Goal: Task Accomplishment & Management: Manage account settings

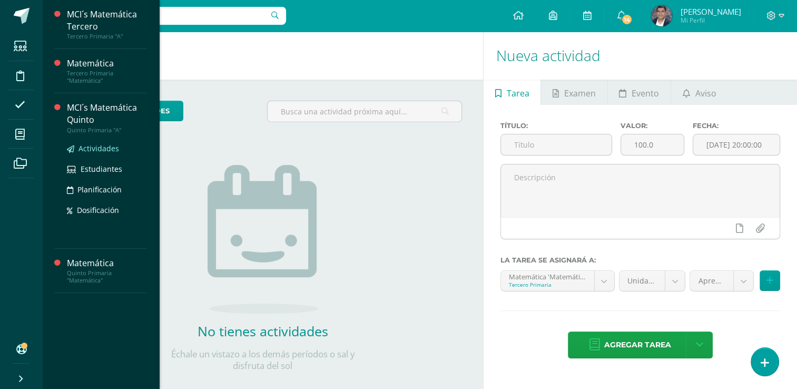
click at [91, 145] on span "Actividades" at bounding box center [98, 148] width 41 height 10
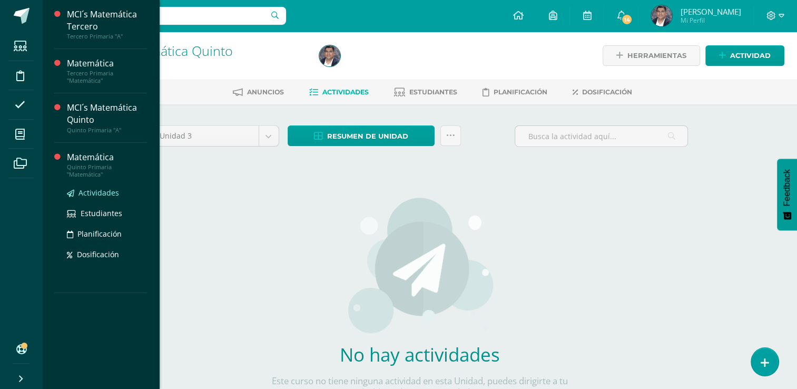
click at [84, 192] on span "Actividades" at bounding box center [98, 192] width 41 height 10
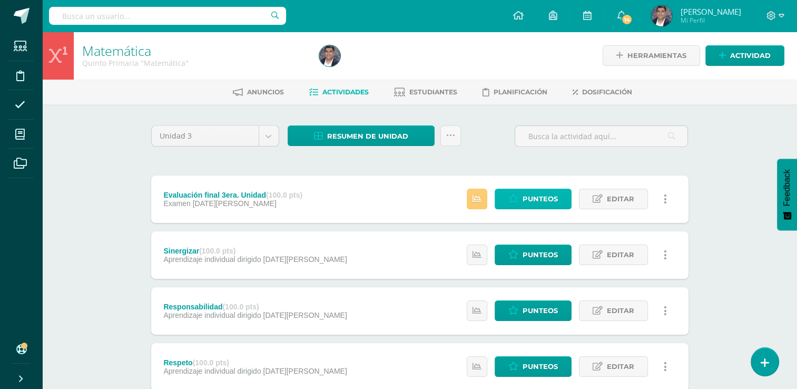
click at [514, 195] on icon at bounding box center [513, 198] width 10 height 9
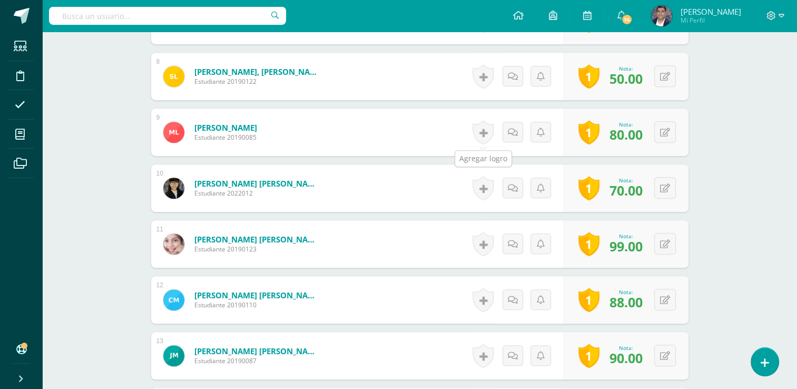
scroll to position [686, 0]
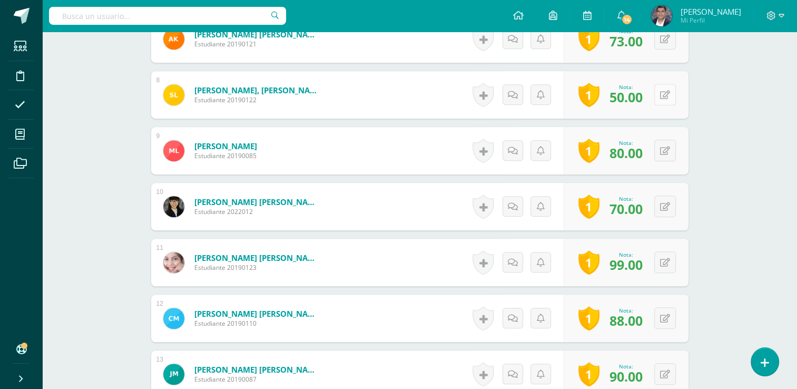
click at [666, 95] on icon at bounding box center [665, 95] width 10 height 9
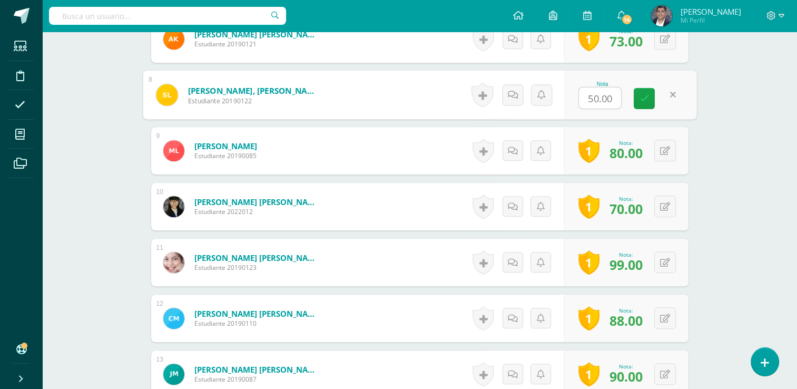
type input "8"
type input "75"
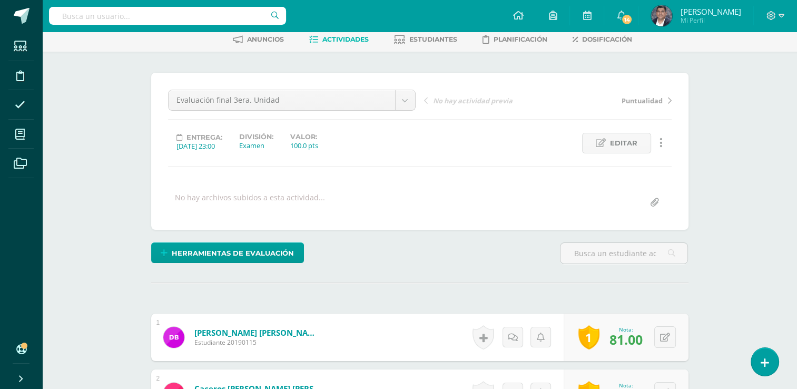
scroll to position [0, 0]
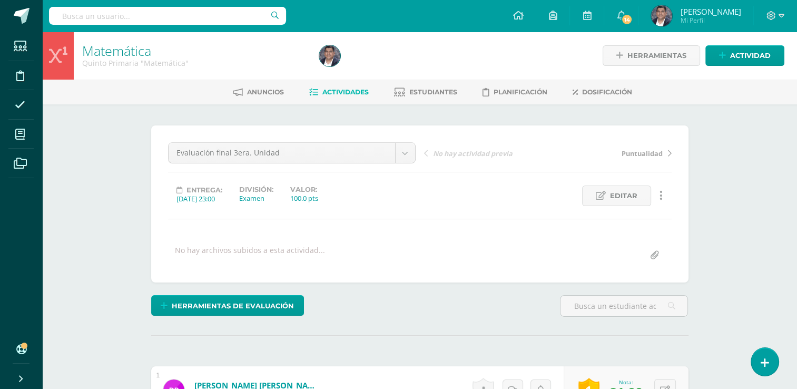
click at [352, 95] on span "Actividades" at bounding box center [345, 92] width 46 height 8
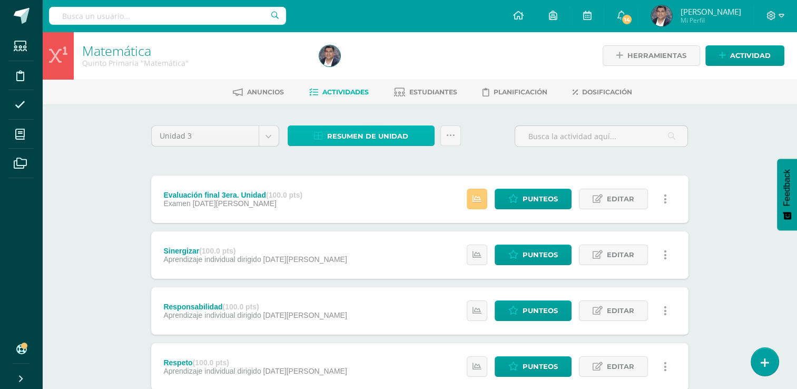
click at [364, 136] on span "Resumen de unidad" at bounding box center [367, 135] width 81 height 19
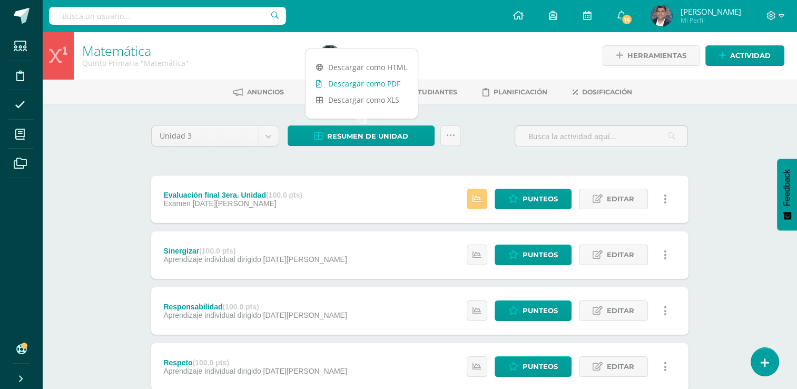
click at [373, 89] on link "Descargar como PDF" at bounding box center [361, 83] width 112 height 16
click at [554, 199] on span "Punteos" at bounding box center [539, 198] width 35 height 19
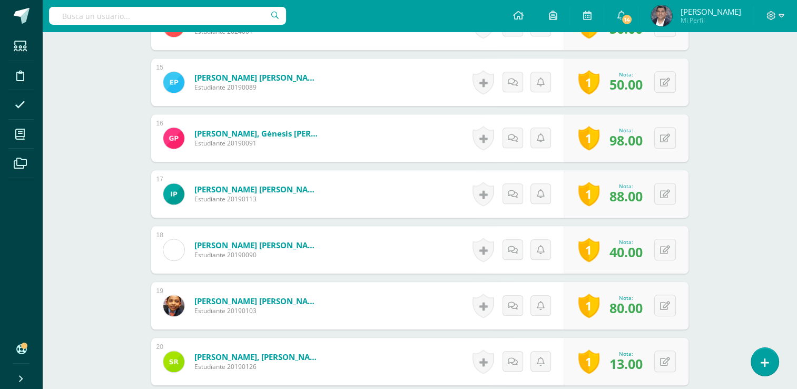
scroll to position [1107, 0]
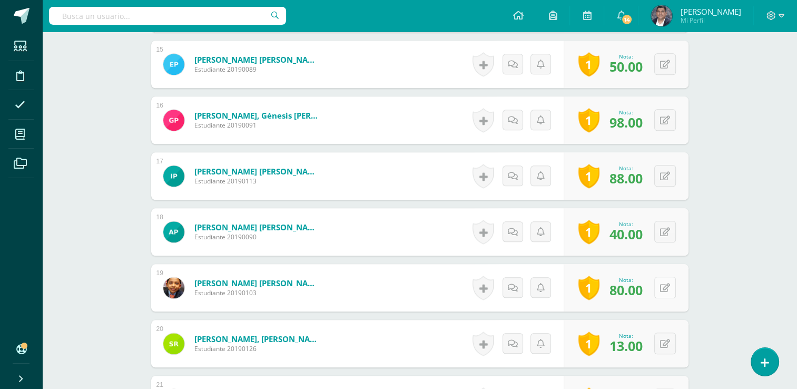
click at [659, 288] on button at bounding box center [665, 287] width 22 height 22
type input "84"
click at [638, 290] on link at bounding box center [643, 291] width 21 height 21
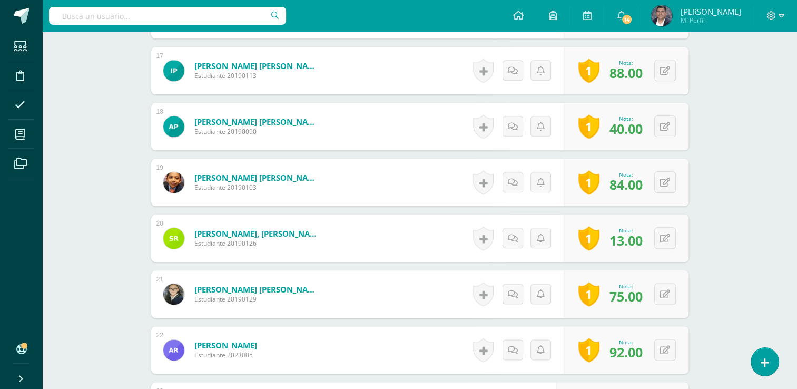
scroll to position [1265, 0]
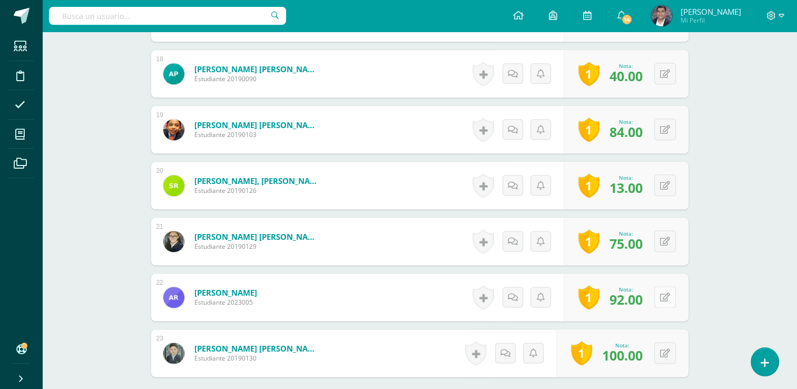
click at [660, 300] on button at bounding box center [665, 297] width 22 height 22
type input "97"
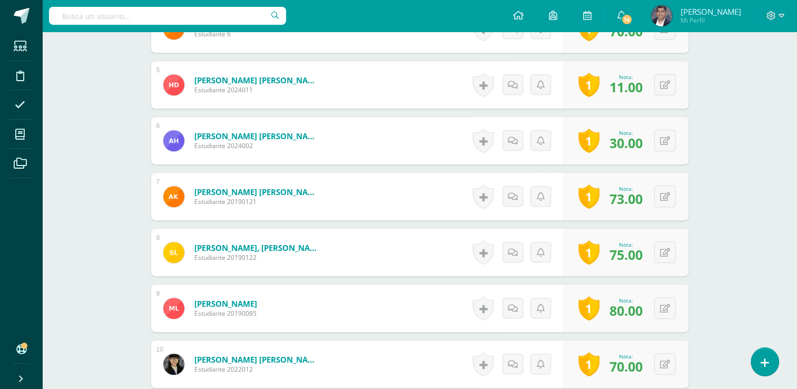
scroll to position [528, 0]
click at [660, 199] on button at bounding box center [665, 197] width 22 height 22
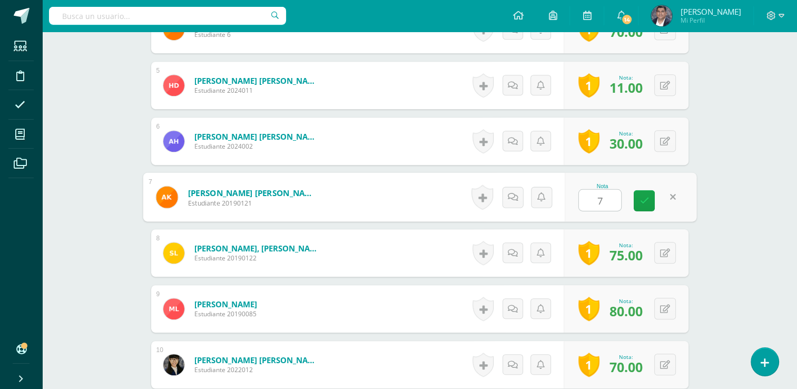
type input "76"
click at [651, 199] on link at bounding box center [643, 200] width 21 height 21
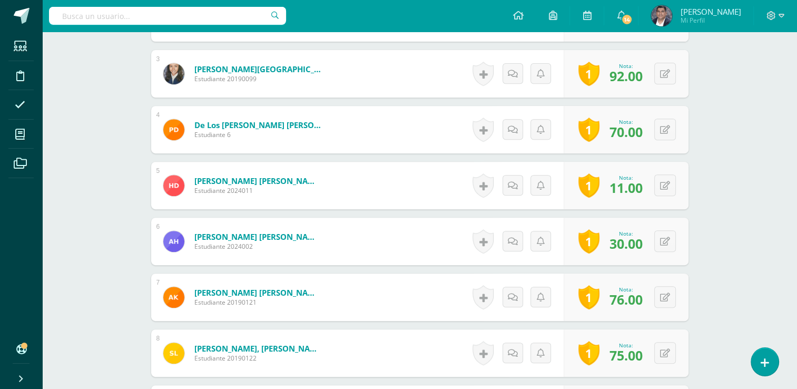
scroll to position [422, 0]
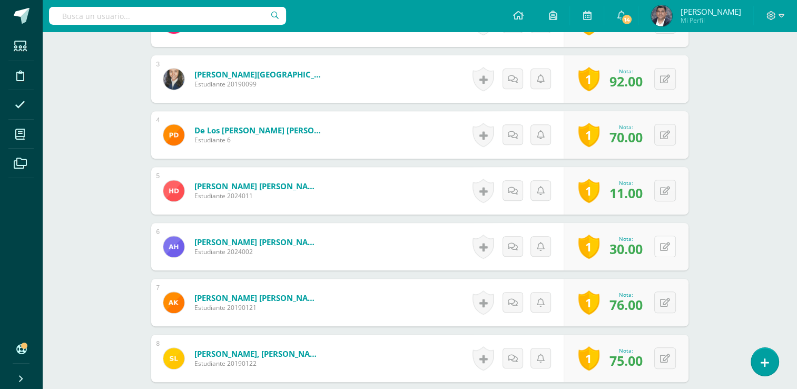
click at [666, 247] on icon at bounding box center [665, 246] width 10 height 9
type input "70"
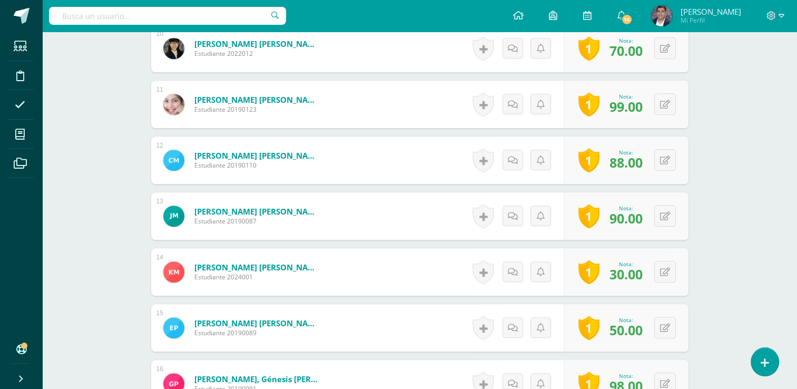
scroll to position [1054, 0]
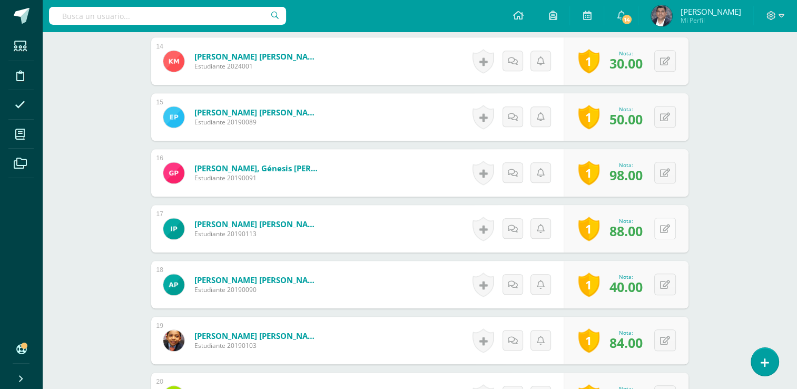
click at [661, 227] on button at bounding box center [665, 228] width 22 height 22
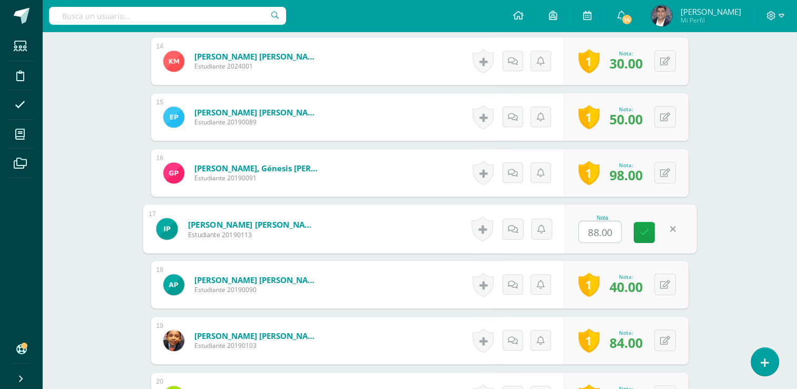
type input "4"
click at [636, 233] on link at bounding box center [643, 232] width 21 height 21
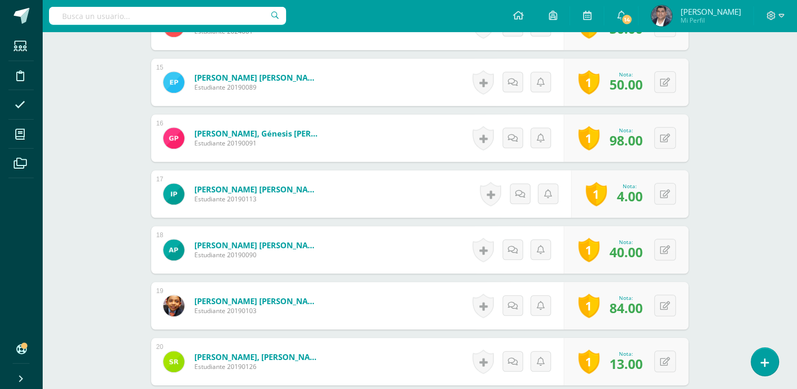
scroll to position [1107, 0]
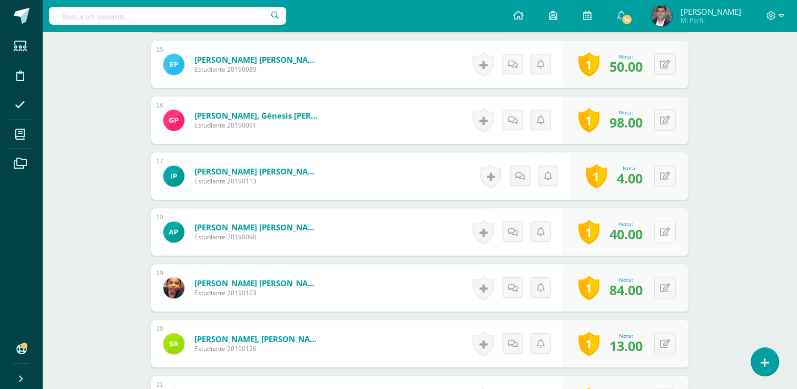
click at [660, 229] on button at bounding box center [665, 232] width 22 height 22
type input "46"
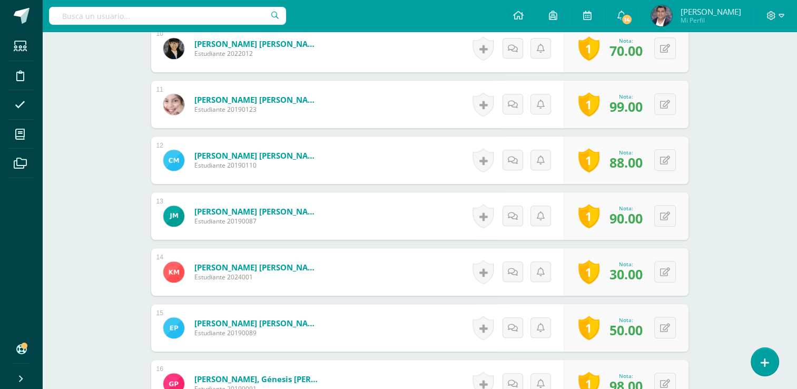
scroll to position [791, 0]
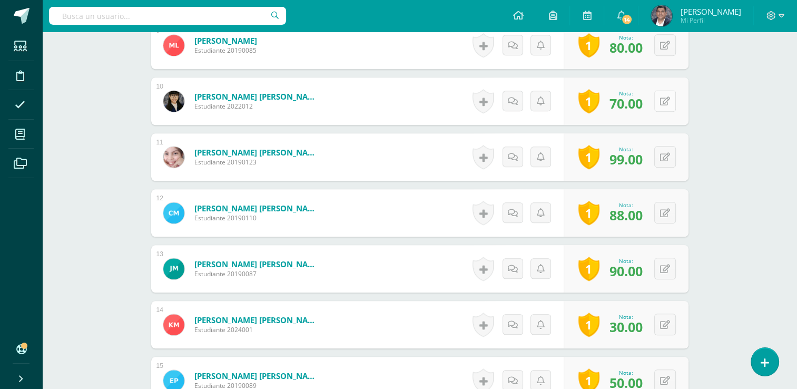
click at [661, 102] on button at bounding box center [665, 101] width 22 height 22
click at [663, 103] on button at bounding box center [665, 101] width 22 height 22
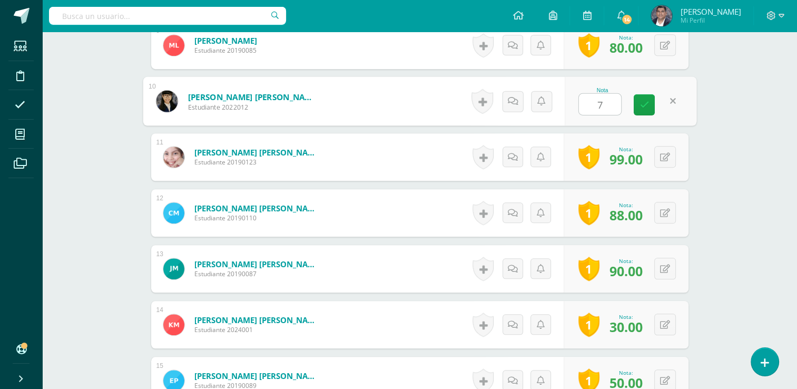
type input "75"
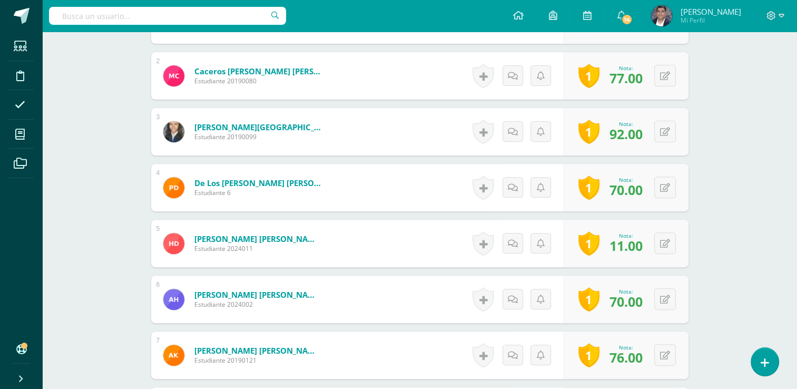
scroll to position [317, 0]
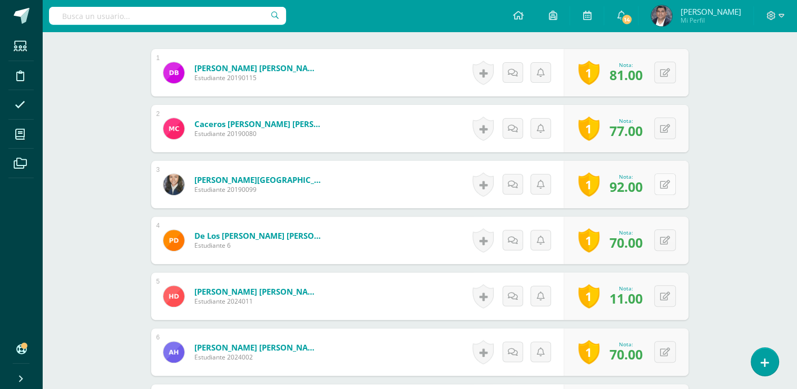
click at [671, 181] on button at bounding box center [665, 184] width 22 height 22
type input "97"
click at [663, 74] on button at bounding box center [672, 73] width 22 height 22
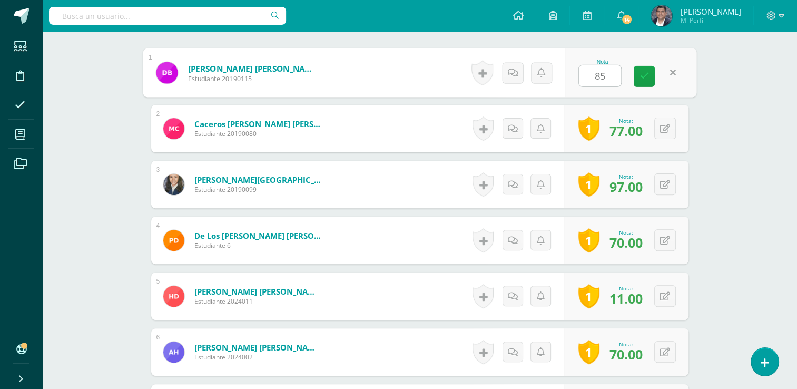
type input "85.00"
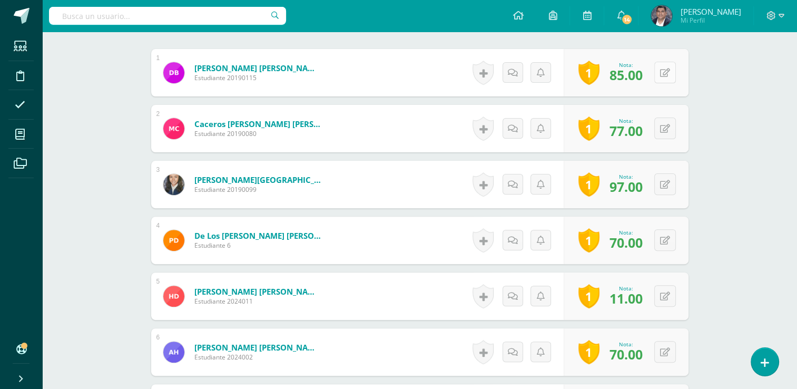
click at [663, 74] on icon at bounding box center [665, 72] width 10 height 9
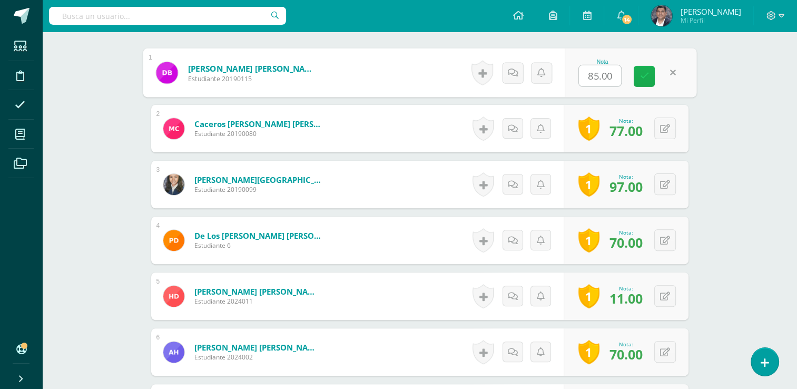
click at [646, 74] on icon at bounding box center [643, 76] width 9 height 9
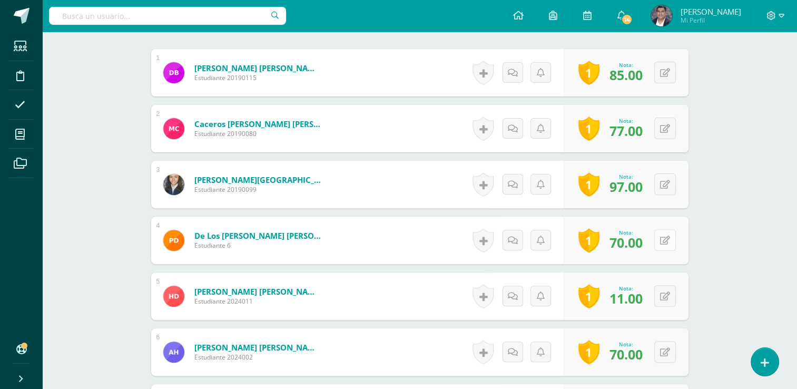
click at [661, 235] on button at bounding box center [665, 240] width 22 height 22
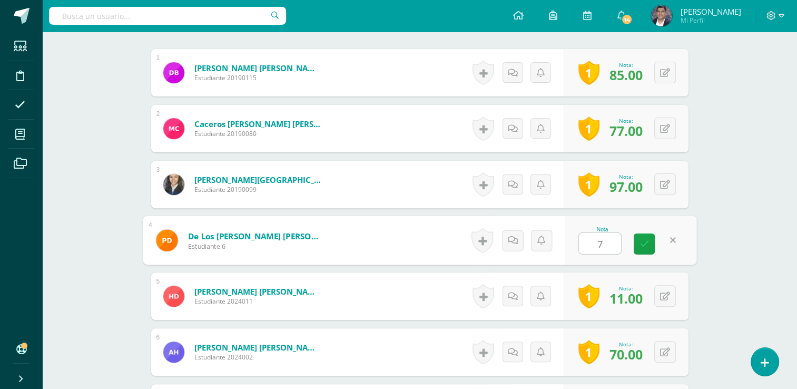
type input "73"
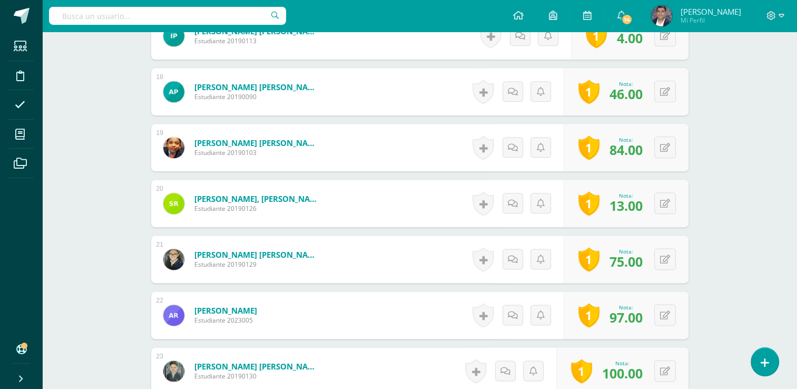
scroll to position [1265, 0]
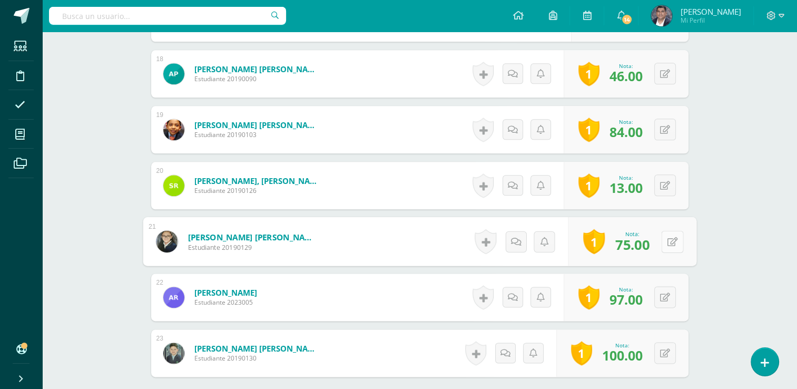
click at [661, 237] on button at bounding box center [672, 241] width 22 height 22
type input "78"
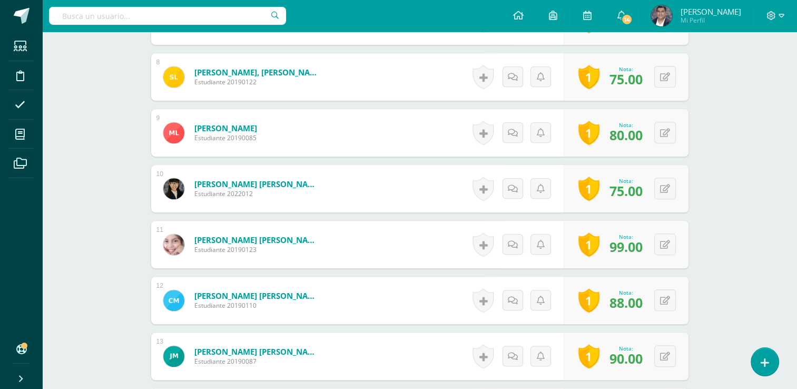
scroll to position [686, 0]
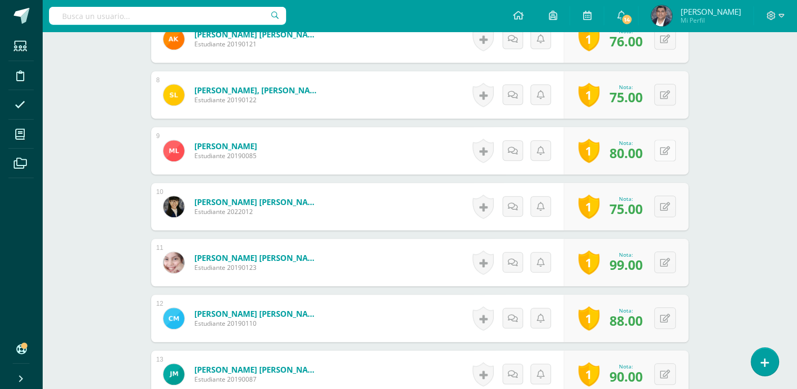
click at [658, 144] on button at bounding box center [665, 151] width 22 height 22
type input "84"
click at [656, 313] on div "1 Logros Logros obtenidos Nota: 88.00" at bounding box center [632, 318] width 128 height 49
click at [667, 321] on button at bounding box center [672, 318] width 22 height 22
type input "92"
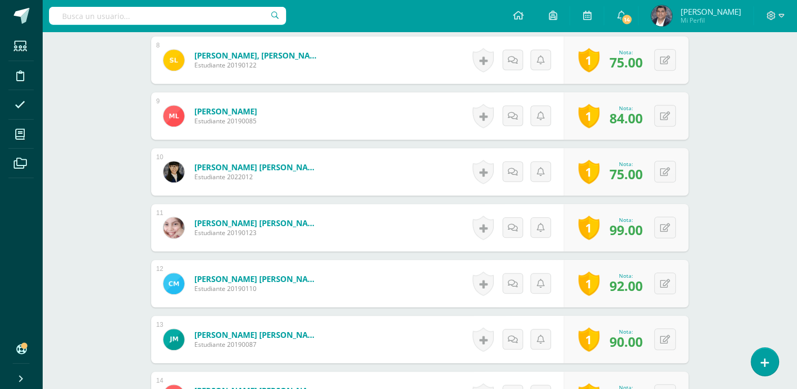
scroll to position [738, 0]
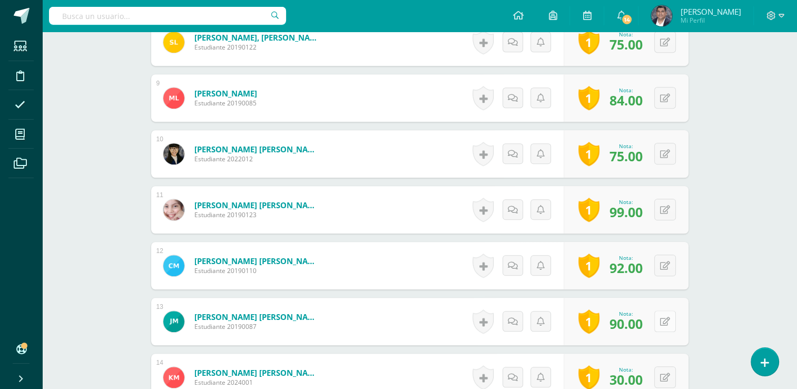
click at [657, 317] on div "1 Logros Logros obtenidos Nota: 90.00" at bounding box center [625, 321] width 125 height 47
click at [667, 318] on icon at bounding box center [672, 320] width 11 height 9
type input "93"
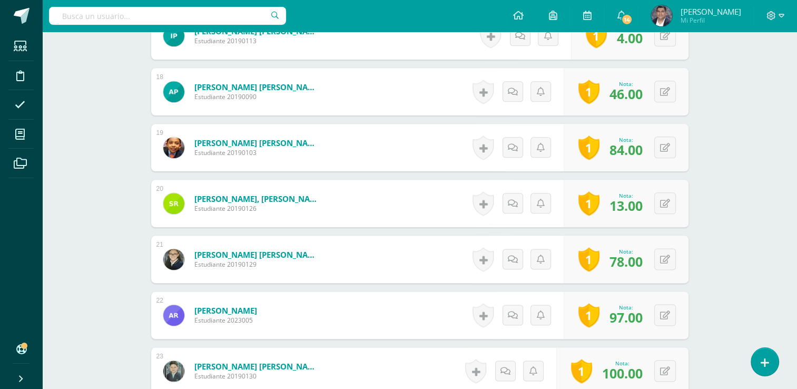
scroll to position [1317, 0]
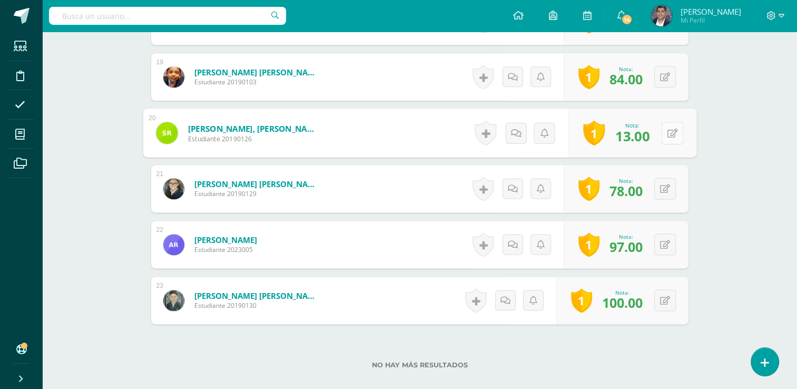
click at [661, 134] on button at bounding box center [672, 133] width 22 height 22
type input "22"
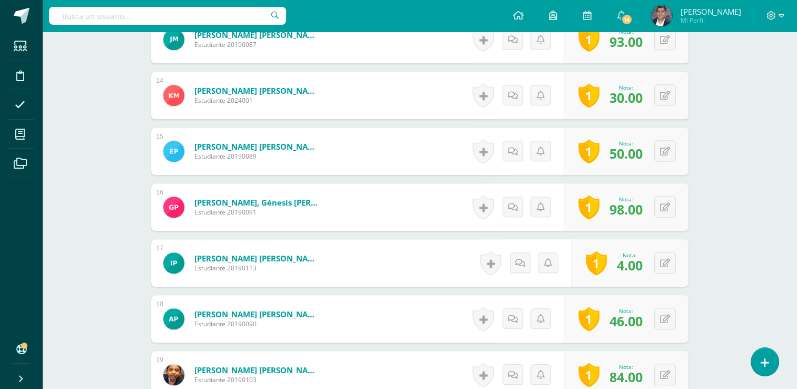
scroll to position [1002, 0]
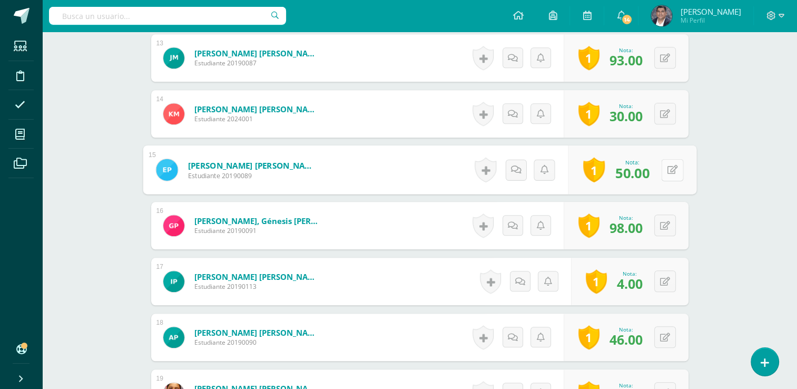
click at [667, 168] on icon at bounding box center [672, 169] width 11 height 9
type input "59"
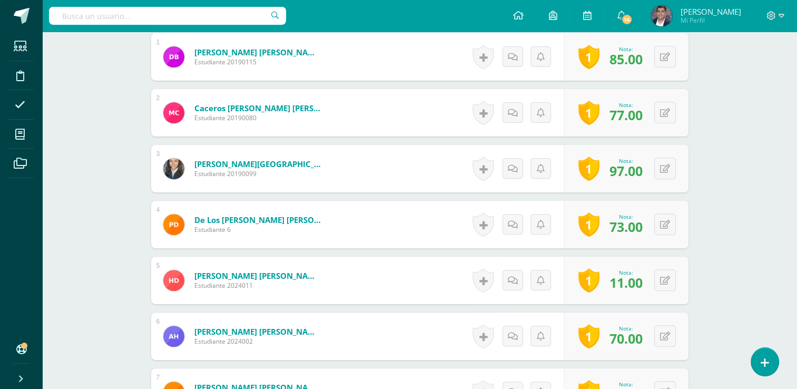
scroll to position [317, 0]
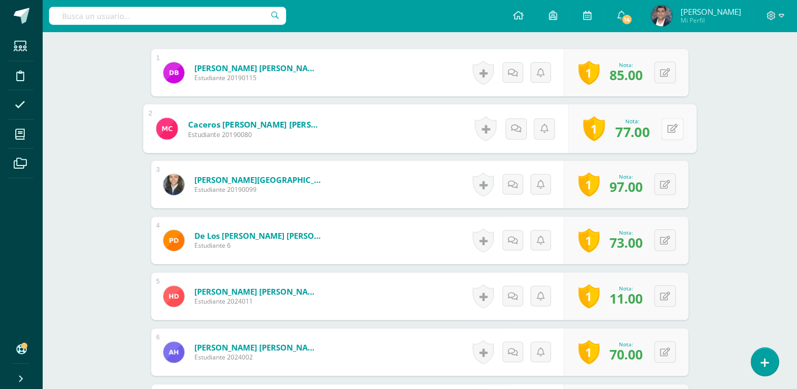
click at [667, 130] on icon at bounding box center [672, 128] width 11 height 9
type input "80"
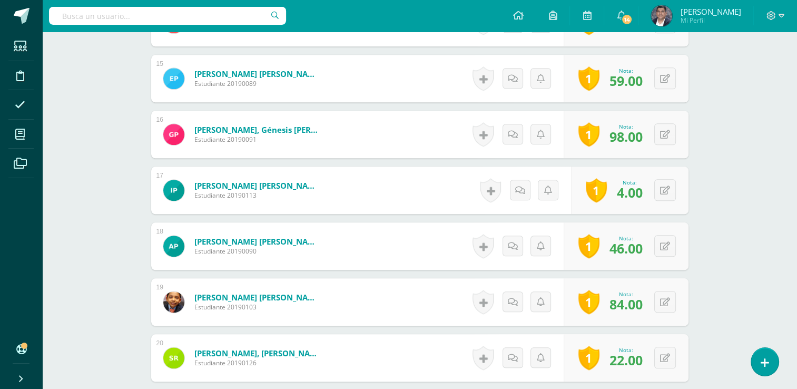
scroll to position [1107, 0]
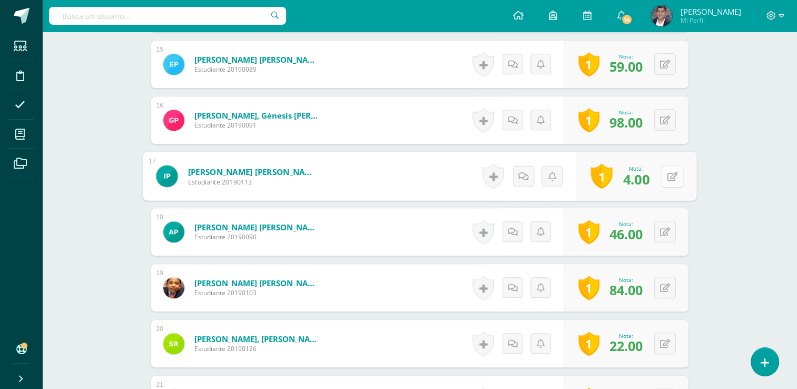
click at [662, 175] on button at bounding box center [672, 176] width 22 height 22
type input "92"
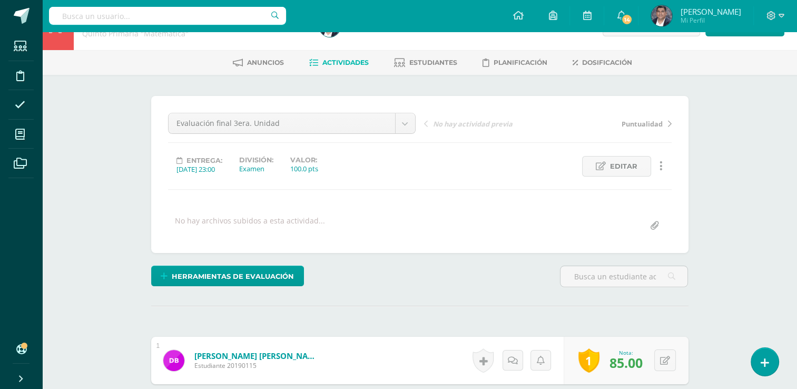
scroll to position [0, 0]
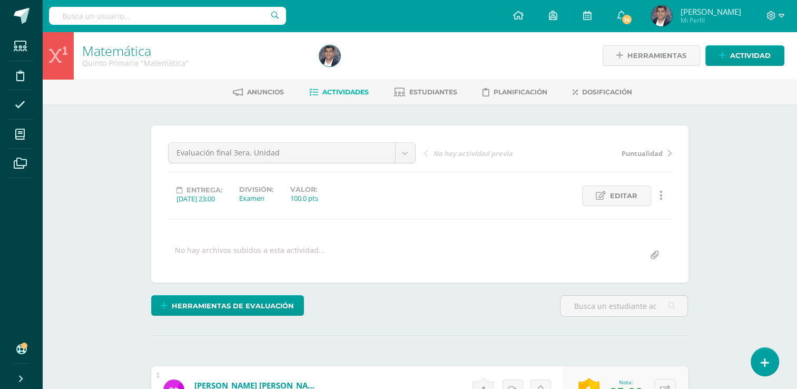
click at [356, 90] on span "Actividades" at bounding box center [345, 92] width 46 height 8
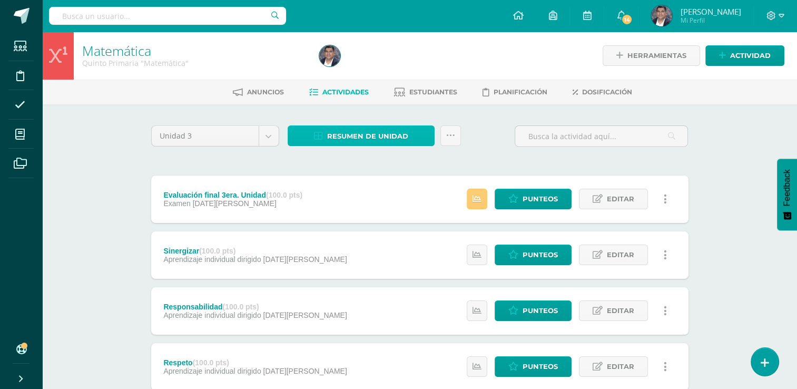
click at [358, 143] on span "Resumen de unidad" at bounding box center [367, 135] width 81 height 19
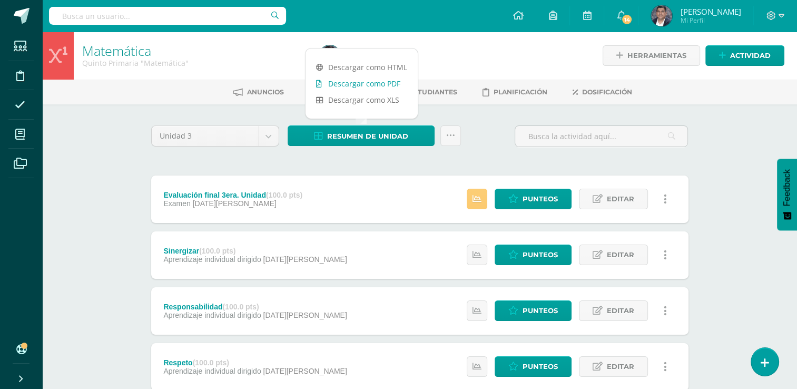
click at [371, 83] on link "Descargar como PDF" at bounding box center [361, 83] width 112 height 16
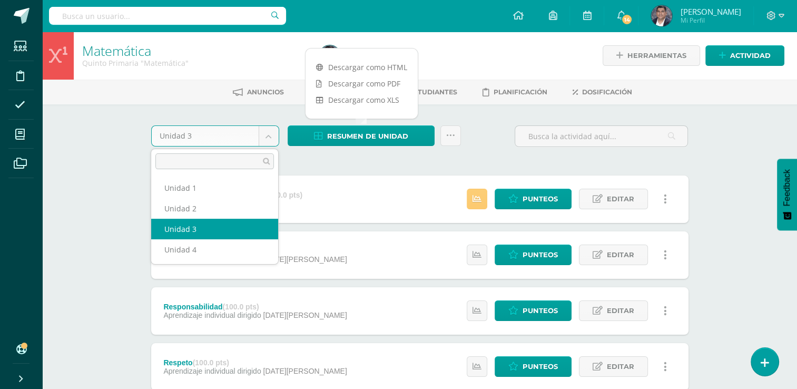
click at [273, 138] on body "Estudiantes Disciplina Asistencia Mis cursos Archivos Soporte Centro de ayuda Ú…" at bounding box center [398, 395] width 797 height 791
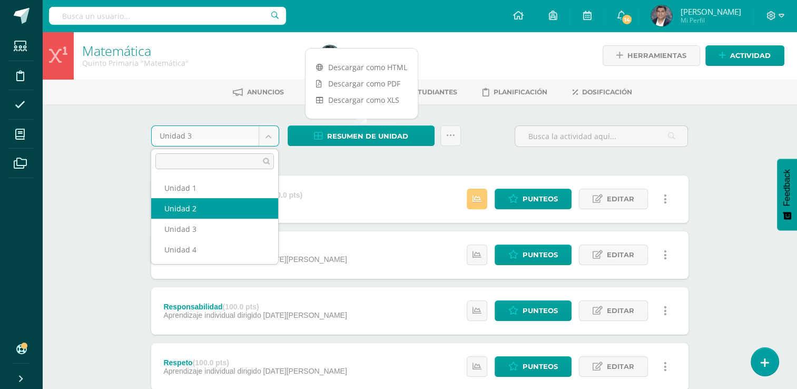
select select "Unidad 2"
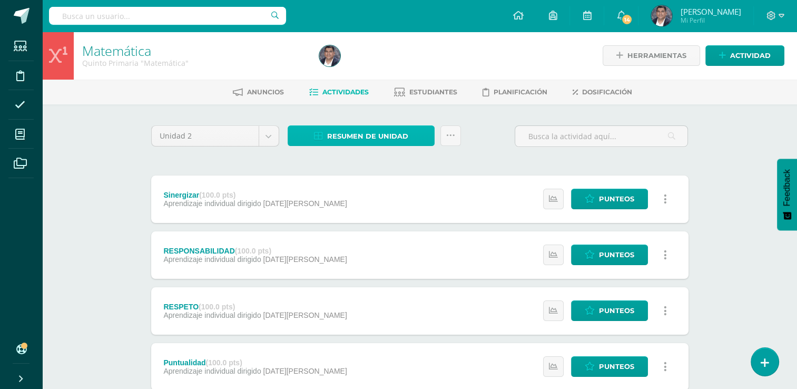
click at [352, 135] on span "Resumen de unidad" at bounding box center [367, 135] width 81 height 19
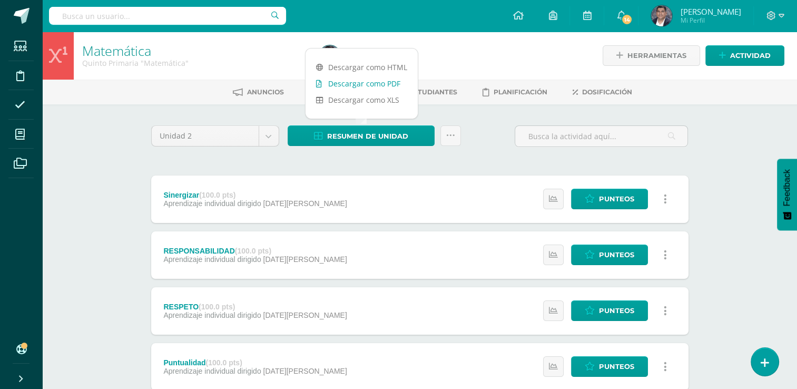
click at [353, 84] on link "Descargar como PDF" at bounding box center [361, 83] width 112 height 16
click at [267, 138] on body "Estudiantes Disciplina Asistencia Mis cursos Archivos Soporte Centro de ayuda Ú…" at bounding box center [398, 395] width 797 height 791
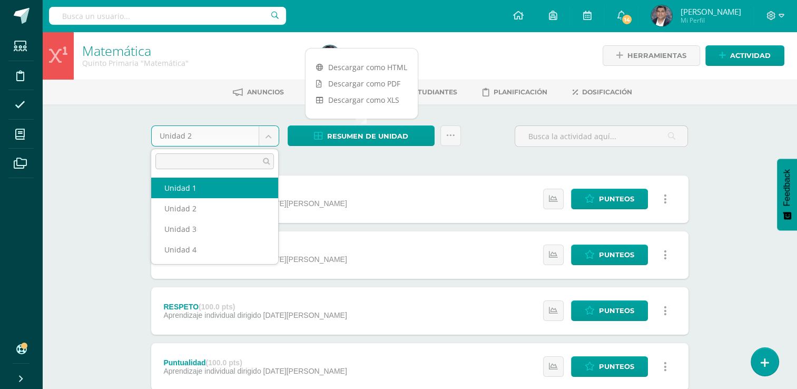
select select "Unidad 1"
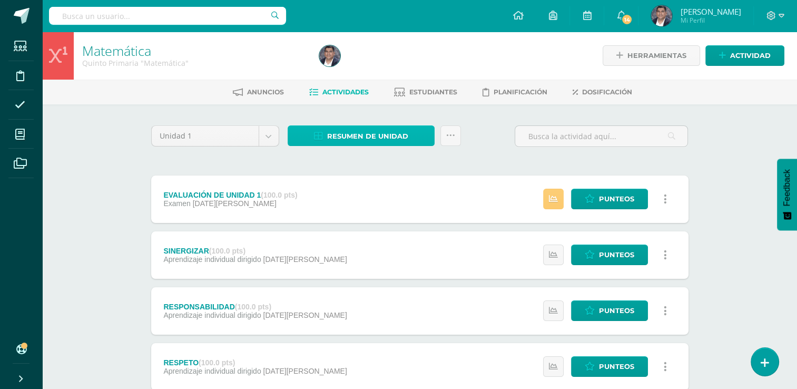
click at [347, 130] on span "Resumen de unidad" at bounding box center [367, 135] width 81 height 19
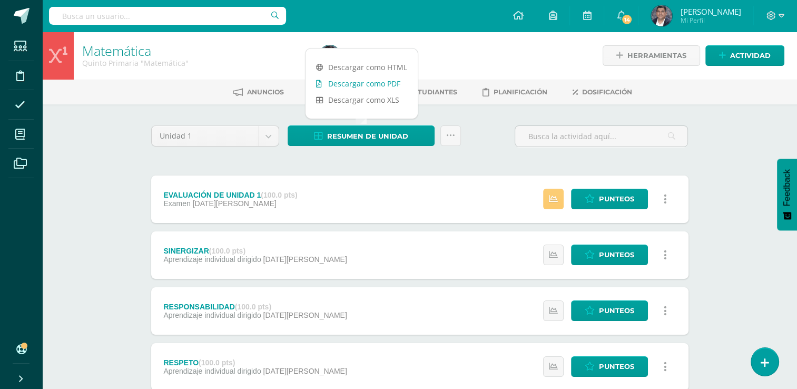
click at [363, 87] on link "Descargar como PDF" at bounding box center [361, 83] width 112 height 16
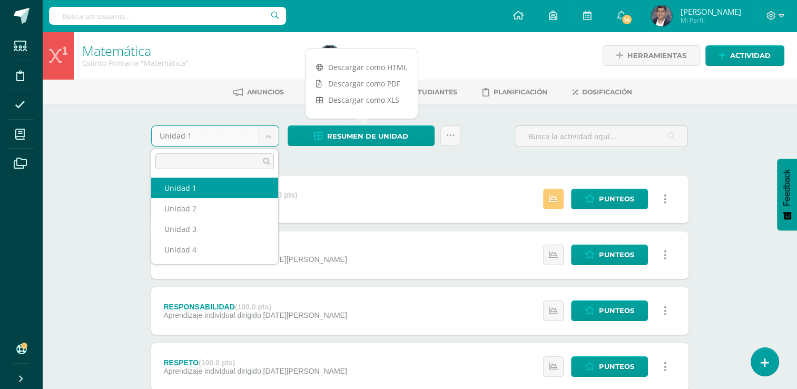
click at [264, 142] on body "Estudiantes Disciplina Asistencia Mis cursos Archivos Soporte Centro de ayuda Ú…" at bounding box center [398, 395] width 797 height 791
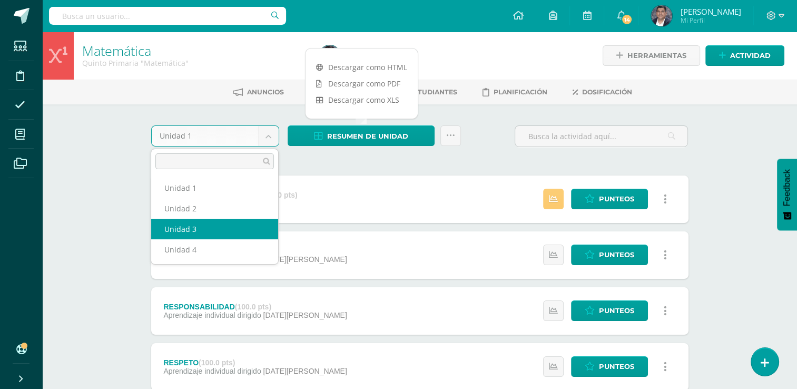
select select "Unidad 3"
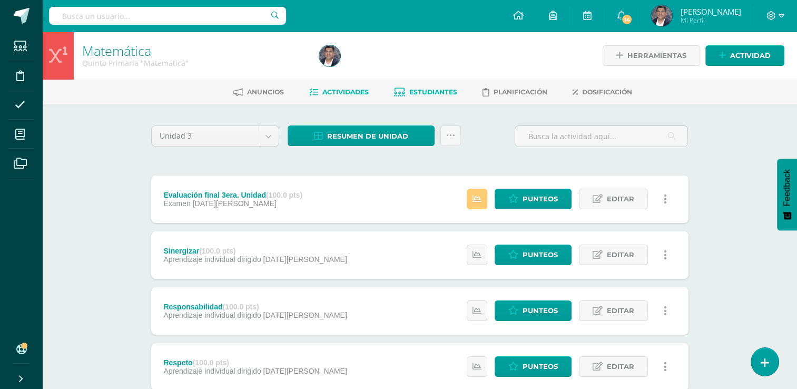
click at [419, 90] on span "Estudiantes" at bounding box center [433, 92] width 48 height 8
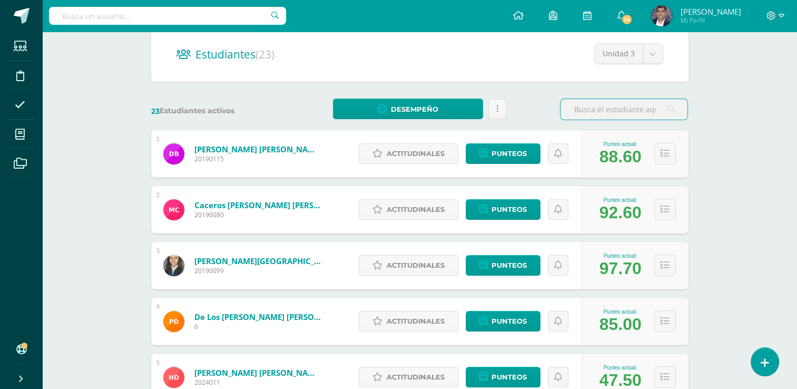
scroll to position [105, 0]
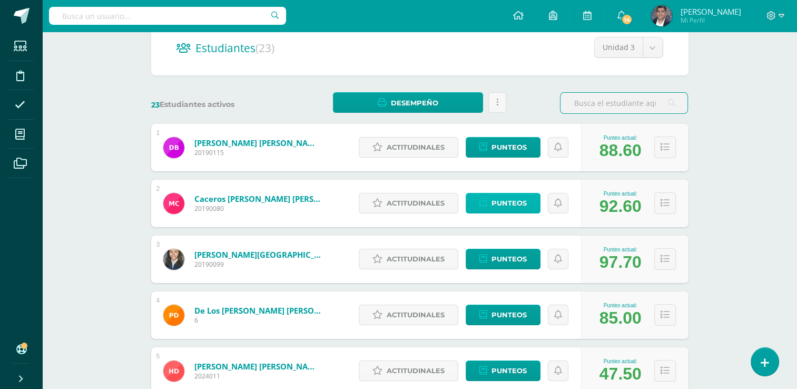
click at [518, 203] on span "Punteos" at bounding box center [508, 202] width 35 height 19
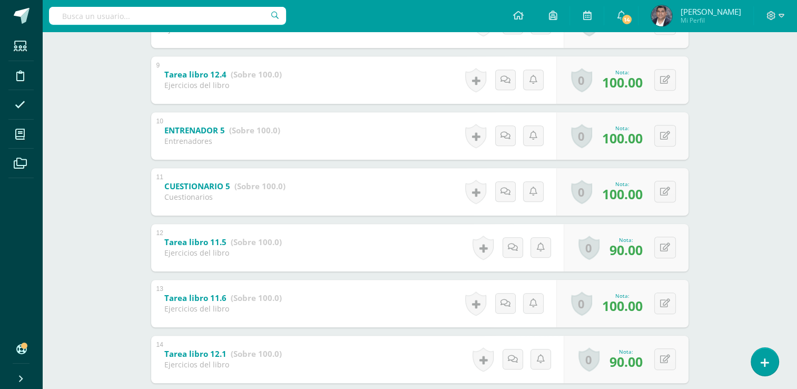
scroll to position [632, 0]
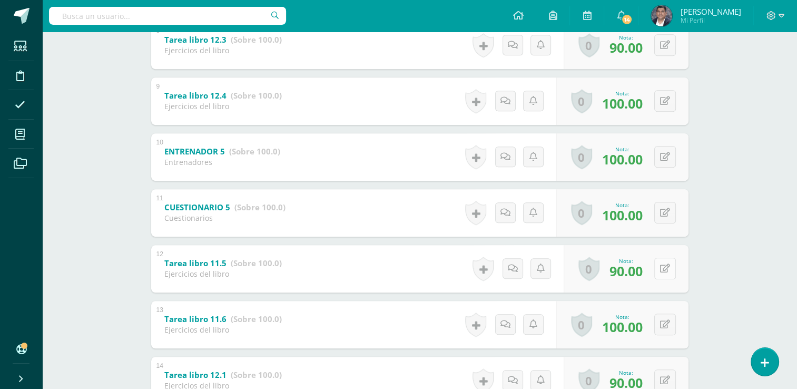
click at [659, 270] on button at bounding box center [665, 268] width 22 height 22
type input "100"
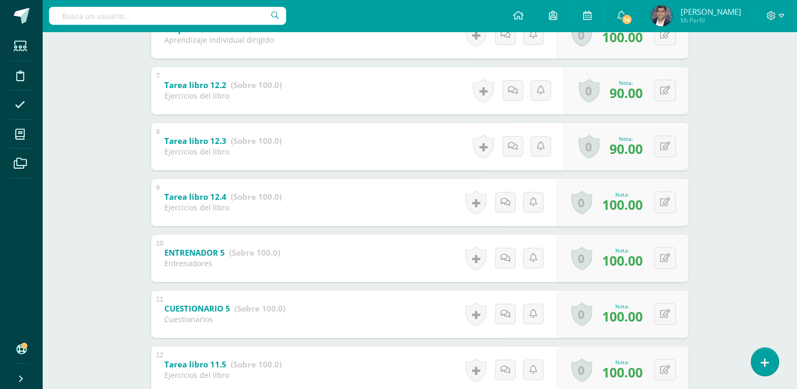
scroll to position [527, 0]
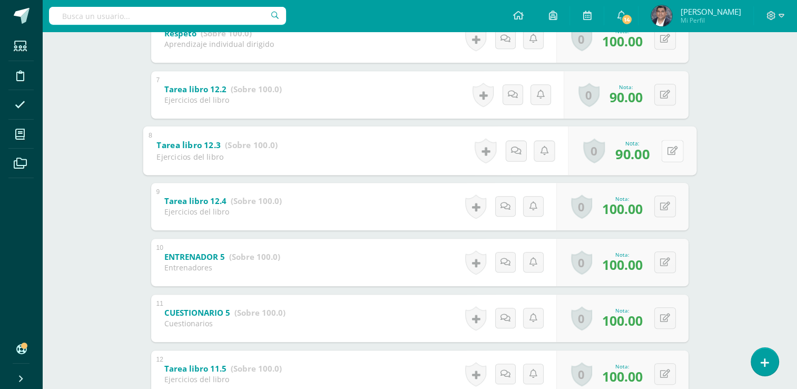
click at [661, 154] on button at bounding box center [672, 151] width 22 height 22
type input "100"
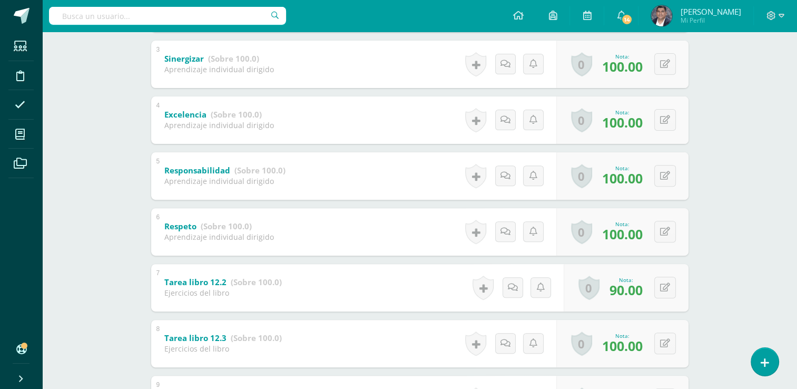
scroll to position [316, 0]
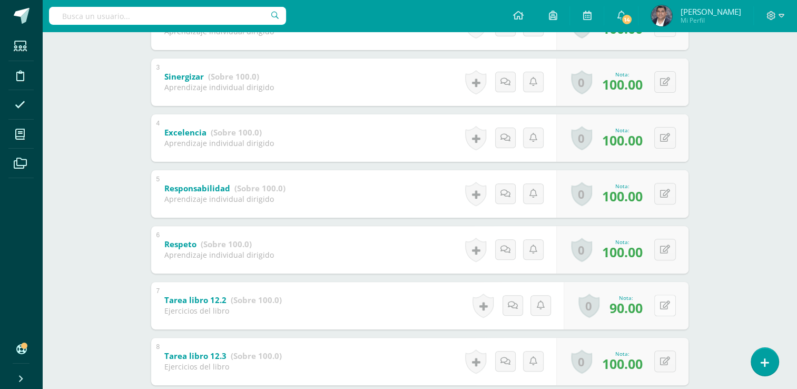
click at [668, 303] on icon at bounding box center [665, 305] width 10 height 9
type input "100"
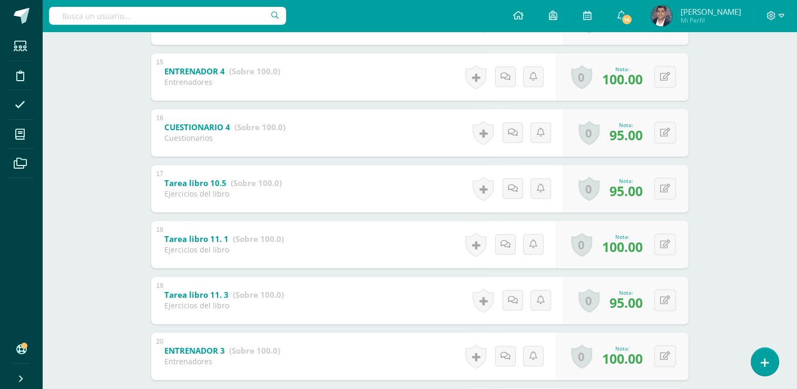
scroll to position [1000, 0]
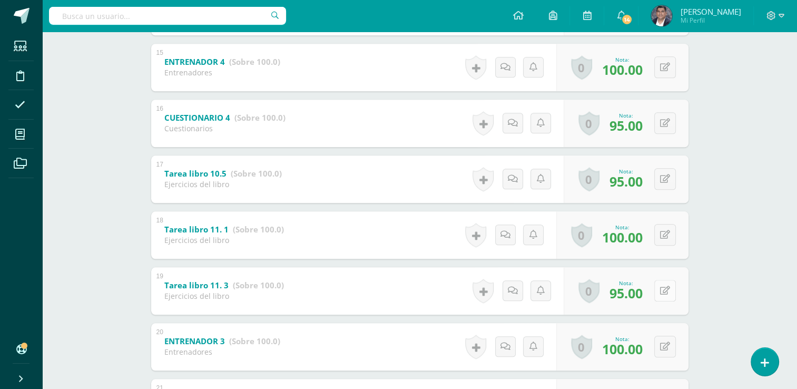
click at [660, 285] on button at bounding box center [665, 291] width 22 height 22
type input "100"
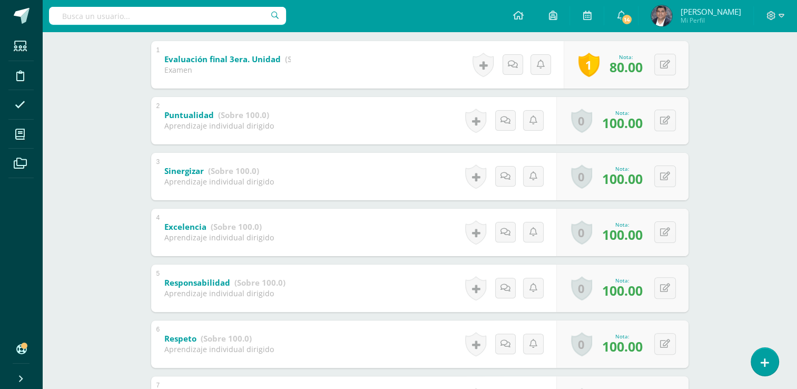
scroll to position [158, 0]
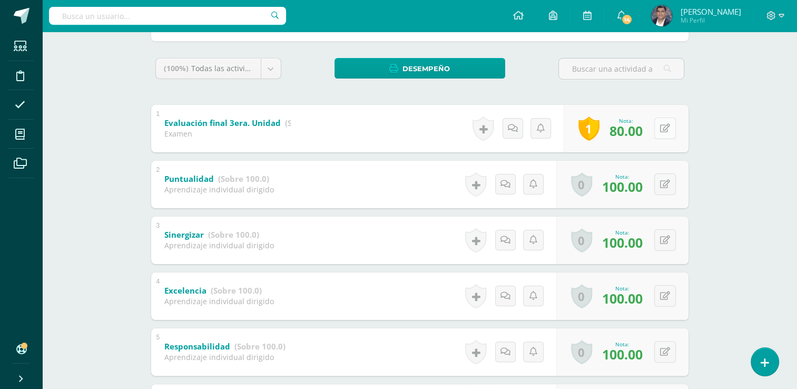
click at [661, 128] on button at bounding box center [665, 128] width 22 height 22
type input "82"
click at [650, 132] on link at bounding box center [643, 131] width 21 height 21
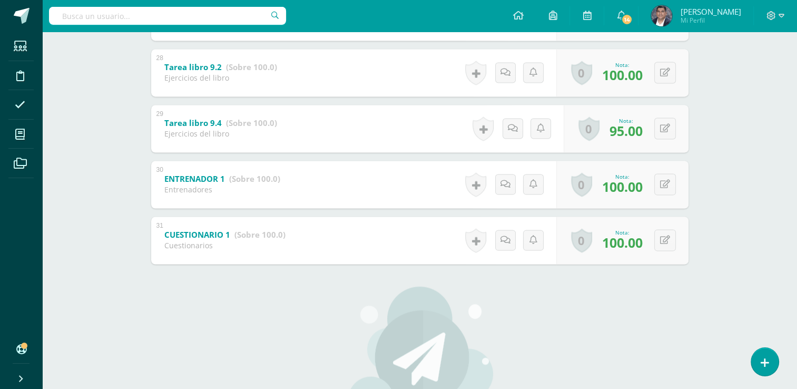
scroll to position [1738, 0]
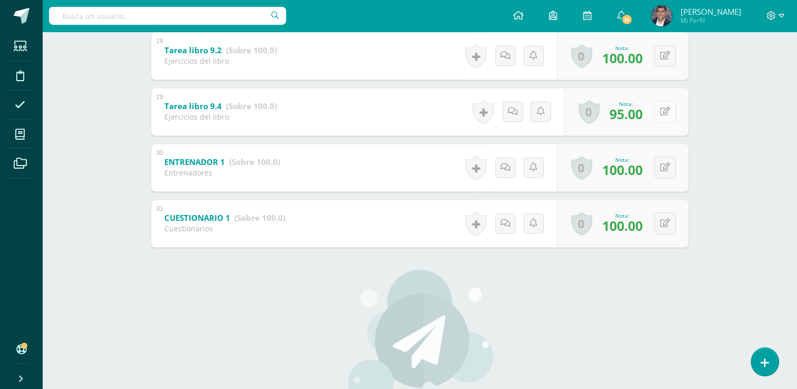
click at [667, 114] on icon at bounding box center [665, 111] width 10 height 9
type input "100"
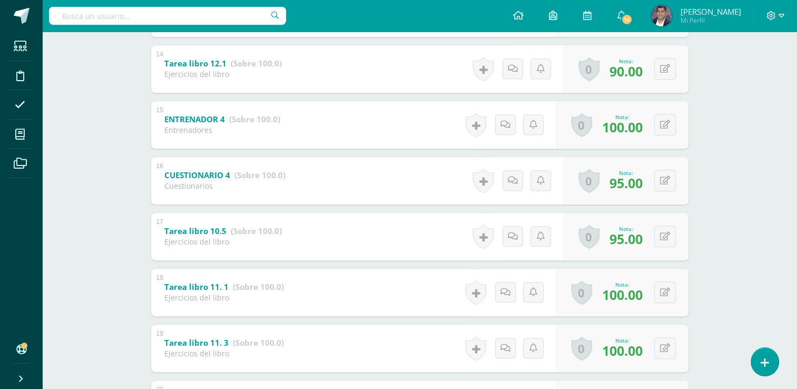
scroll to position [843, 0]
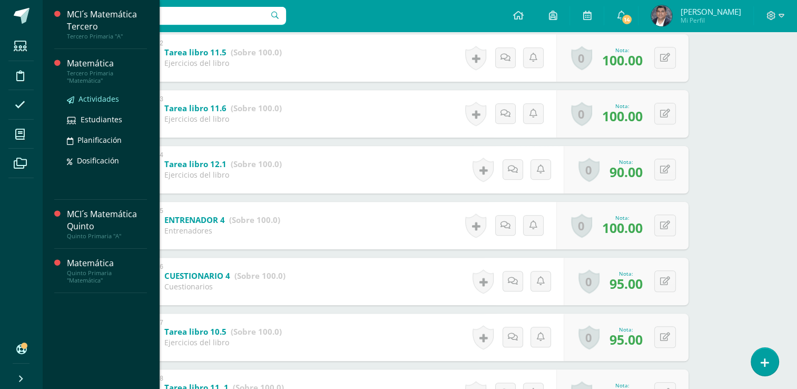
click at [86, 94] on span "Actividades" at bounding box center [98, 99] width 41 height 10
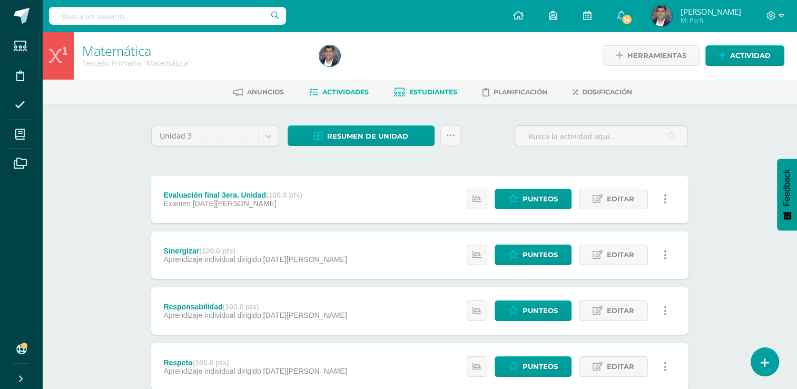
click at [421, 90] on span "Estudiantes" at bounding box center [433, 92] width 48 height 8
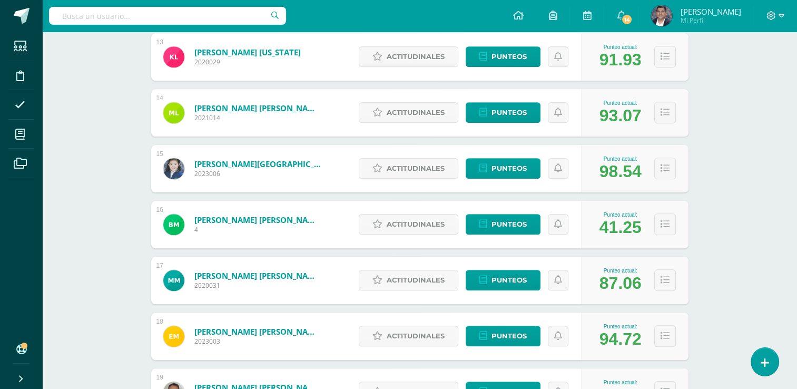
scroll to position [877, 0]
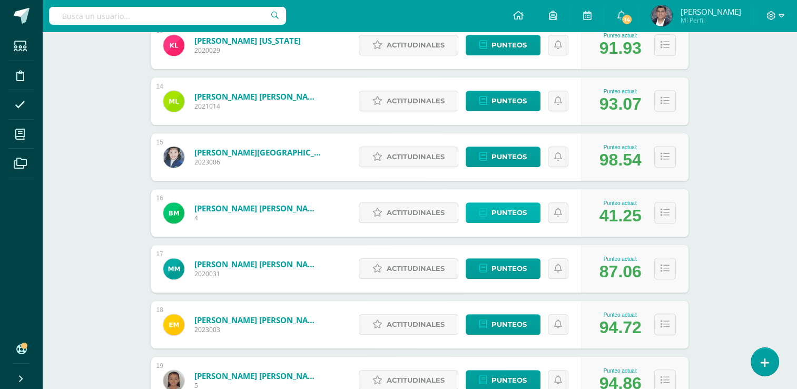
click at [510, 212] on span "Punteos" at bounding box center [508, 212] width 35 height 19
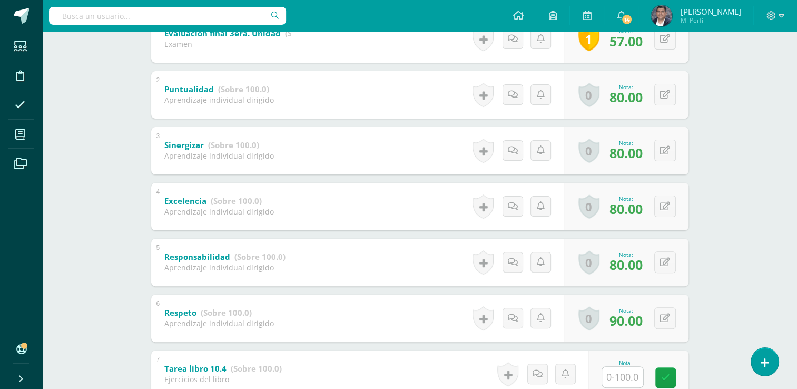
scroll to position [369, 0]
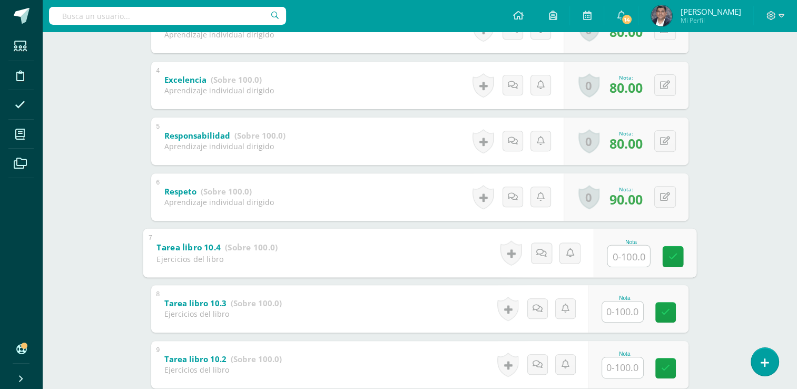
click at [629, 257] on input "text" at bounding box center [628, 255] width 42 height 21
type input "90"
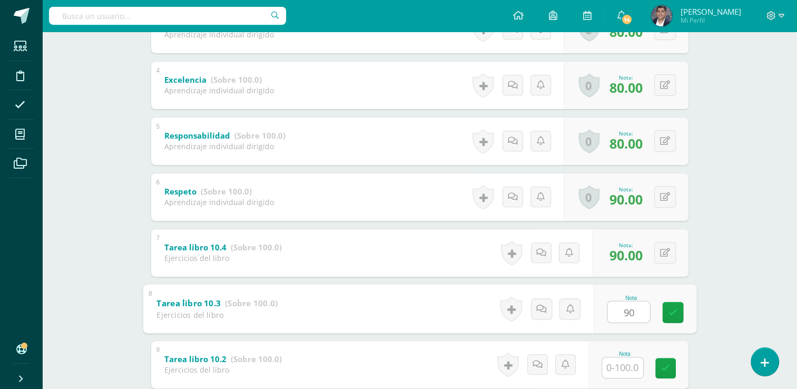
type input "90"
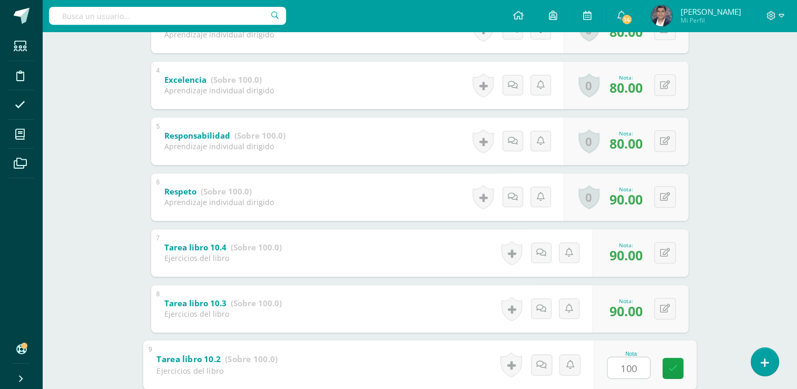
type input "100"
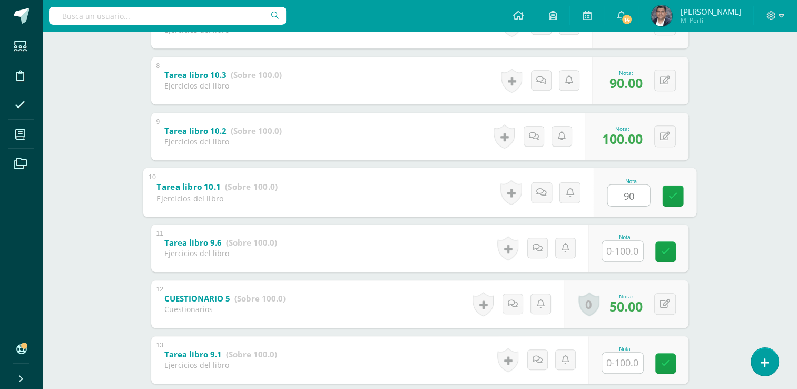
type input "90"
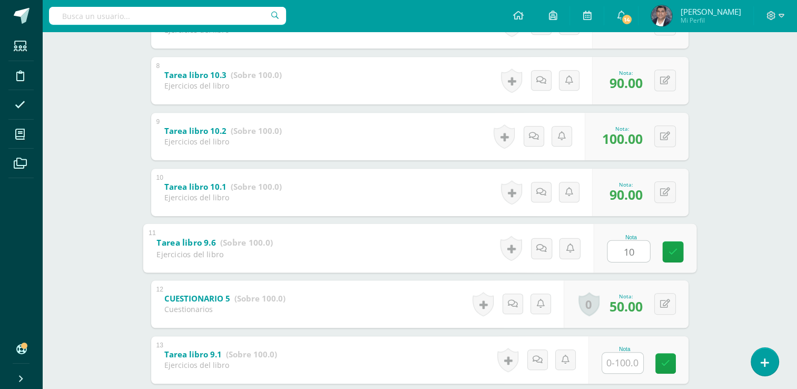
type input "100"
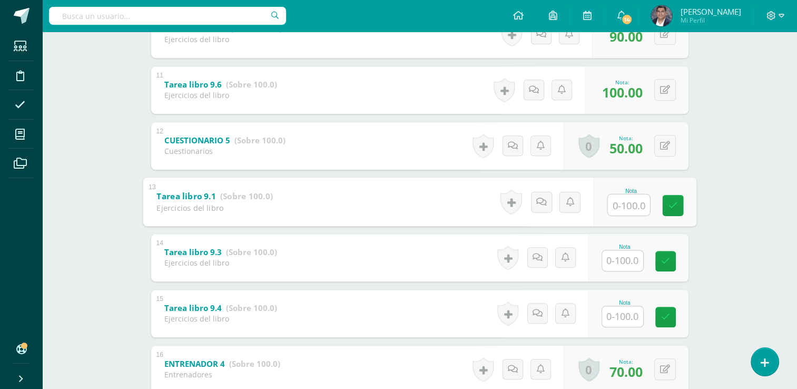
click at [623, 197] on input "text" at bounding box center [628, 204] width 42 height 21
type input "80"
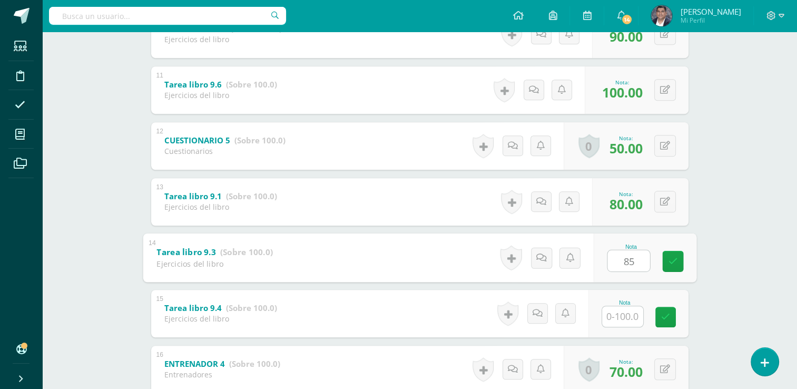
type input "85"
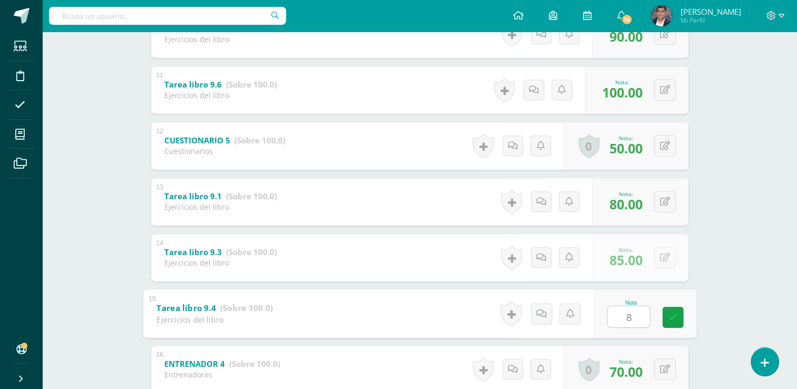
type input "80"
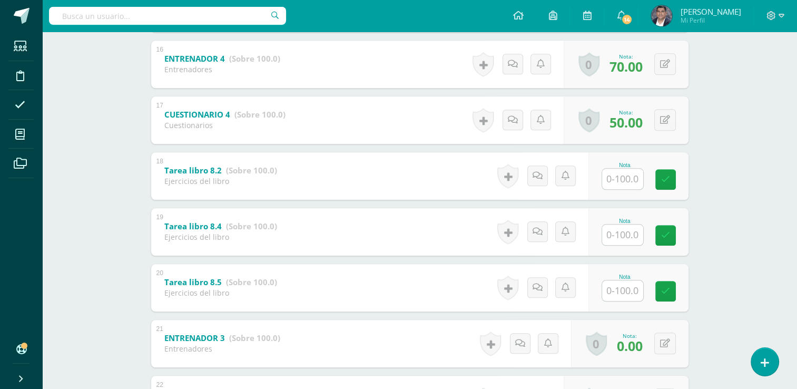
scroll to position [1071, 0]
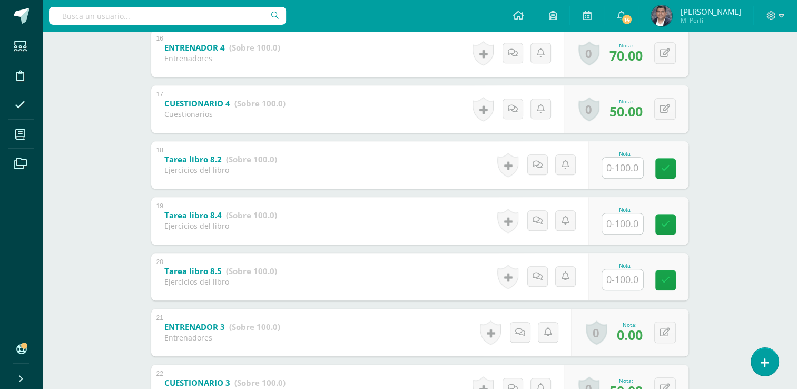
click at [619, 170] on input "text" at bounding box center [622, 167] width 41 height 21
type input "90"
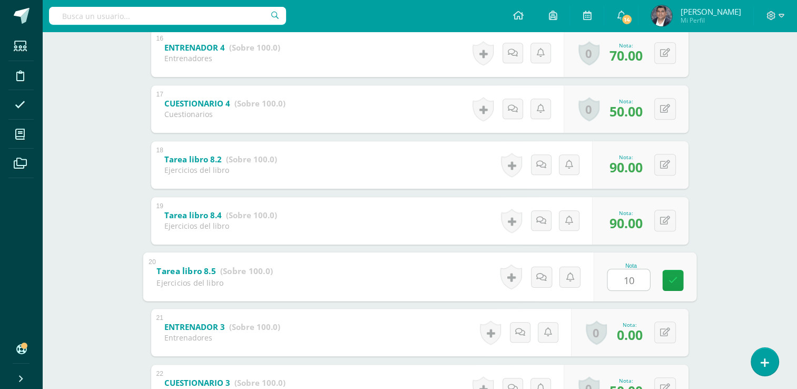
type input "100"
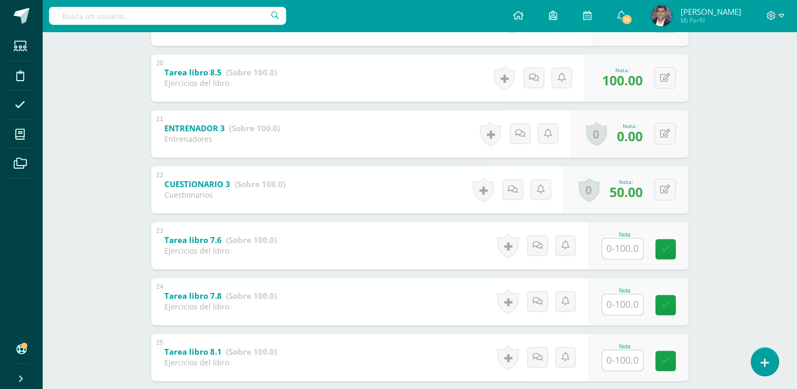
scroll to position [1334, 0]
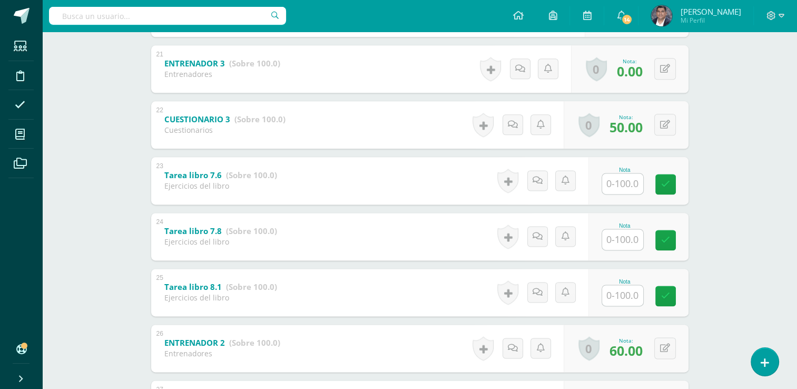
click at [612, 177] on input "text" at bounding box center [622, 183] width 41 height 21
type input "100"
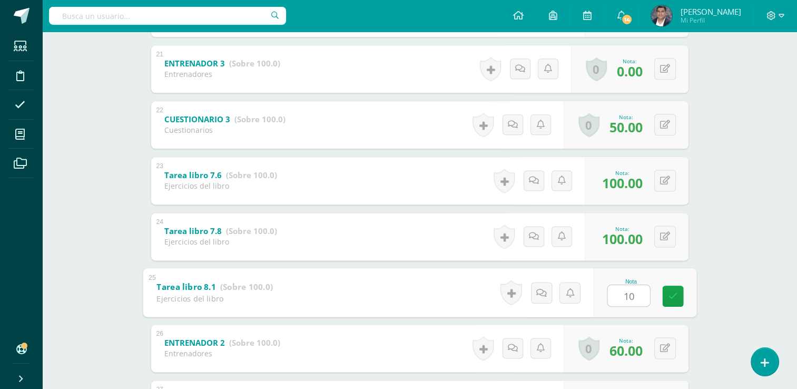
type input "100"
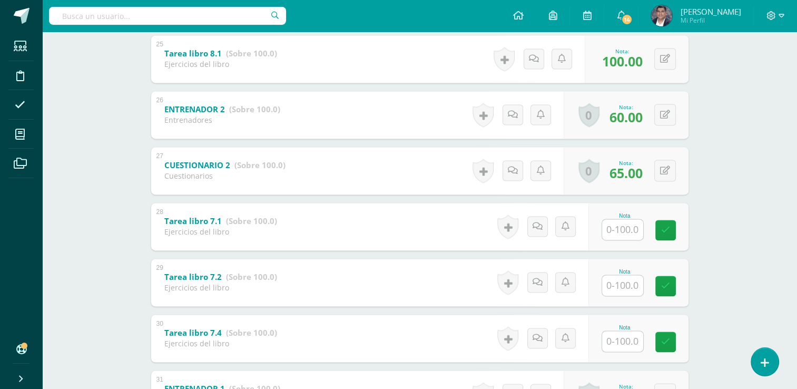
scroll to position [1597, 0]
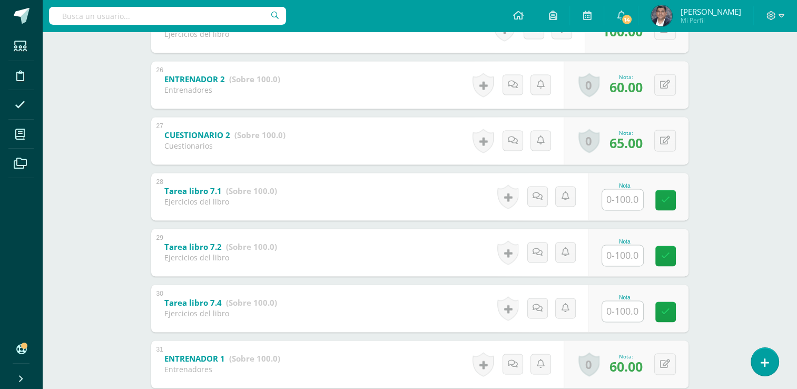
click at [620, 209] on input "text" at bounding box center [622, 199] width 41 height 21
type input "90"
type input "95"
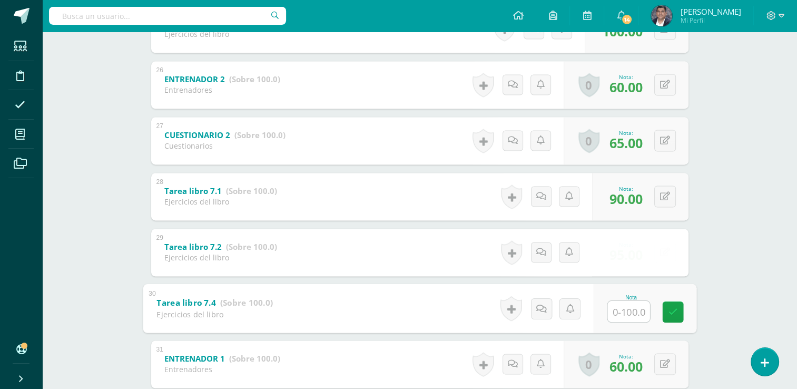
type input "1"
type input "90"
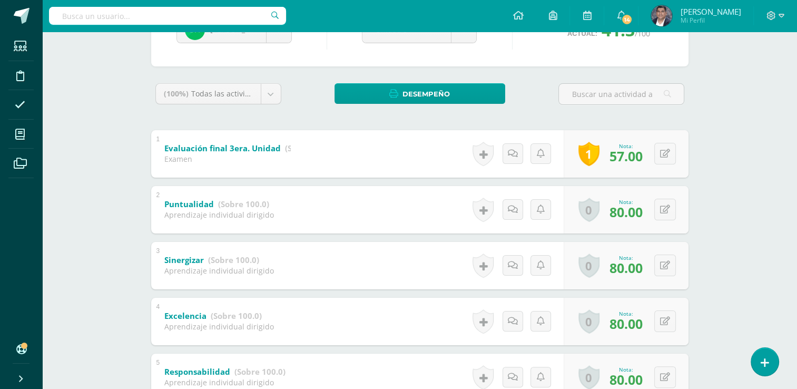
scroll to position [0, 0]
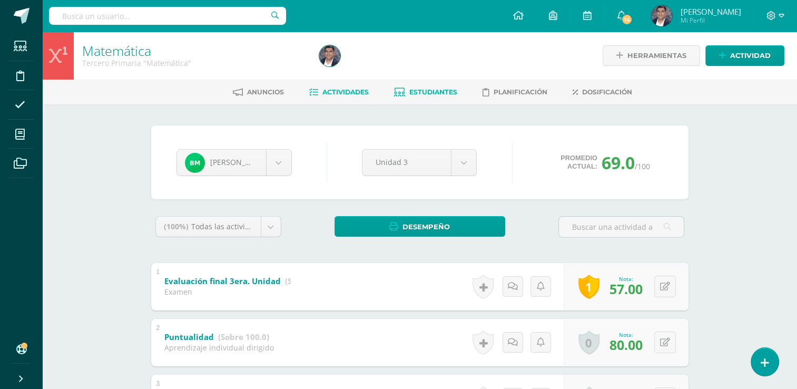
click at [352, 92] on span "Actividades" at bounding box center [345, 92] width 46 height 8
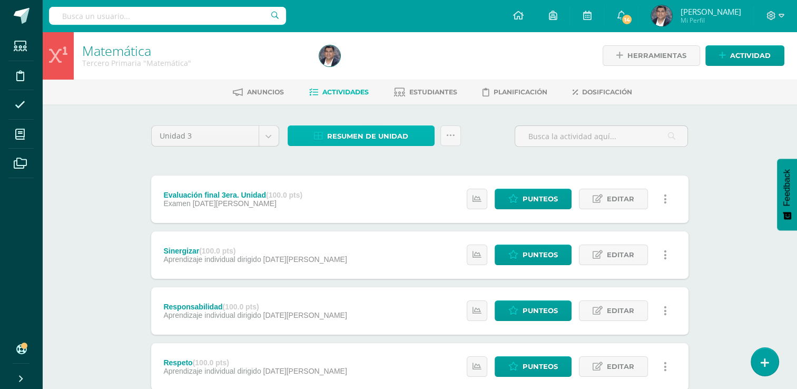
click at [359, 135] on span "Resumen de unidad" at bounding box center [367, 135] width 81 height 19
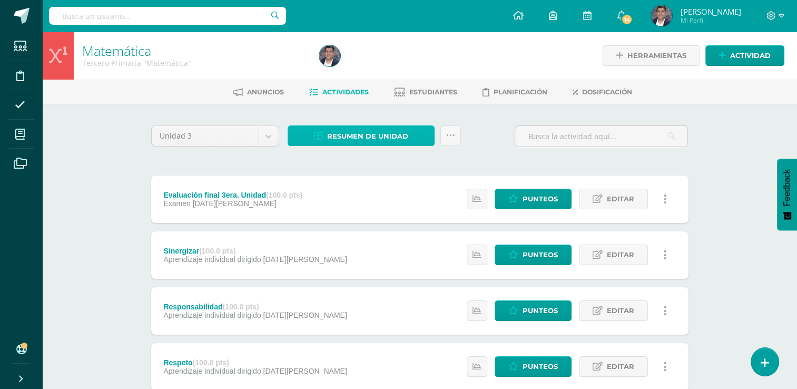
click at [373, 142] on span "Resumen de unidad" at bounding box center [367, 135] width 81 height 19
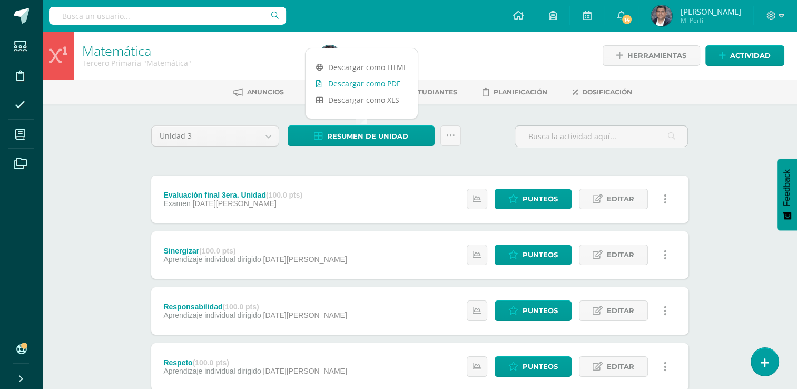
click at [385, 86] on link "Descargar como PDF" at bounding box center [361, 83] width 112 height 16
click at [496, 133] on div "Unidad 3 Unidad 1 Unidad 2 Unidad 3 Unidad 4 Resumen de unidad Subir actividade…" at bounding box center [420, 140] width 546 height 30
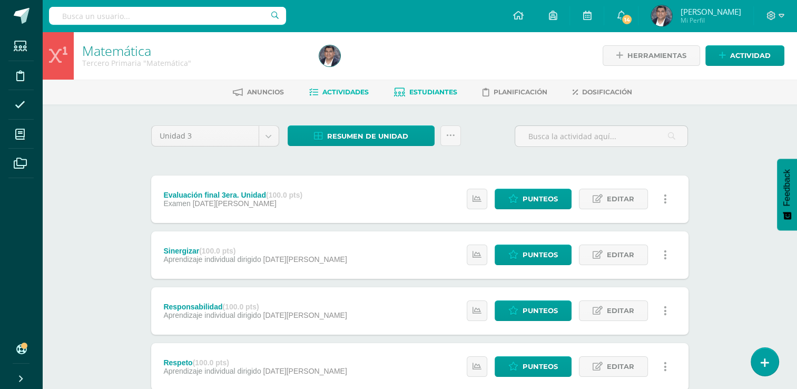
click at [429, 93] on span "Estudiantes" at bounding box center [433, 92] width 48 height 8
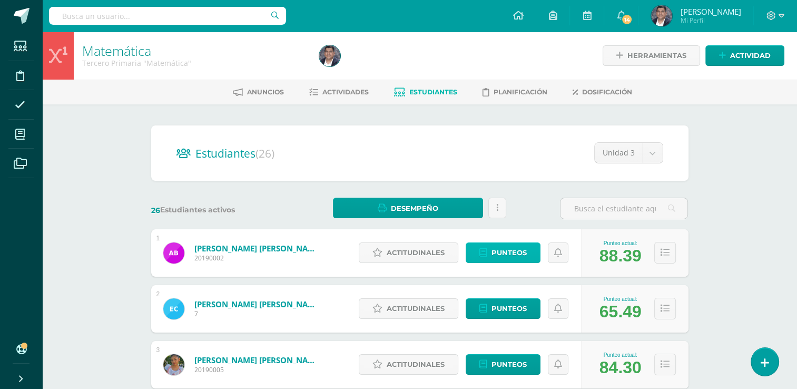
click at [520, 249] on span "Punteos" at bounding box center [508, 252] width 35 height 19
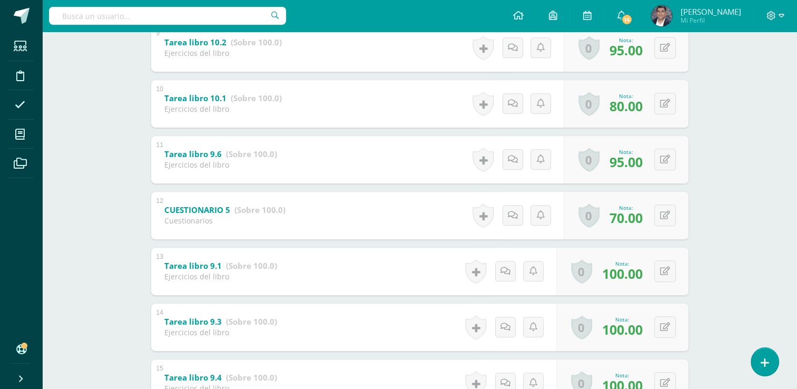
scroll to position [753, 0]
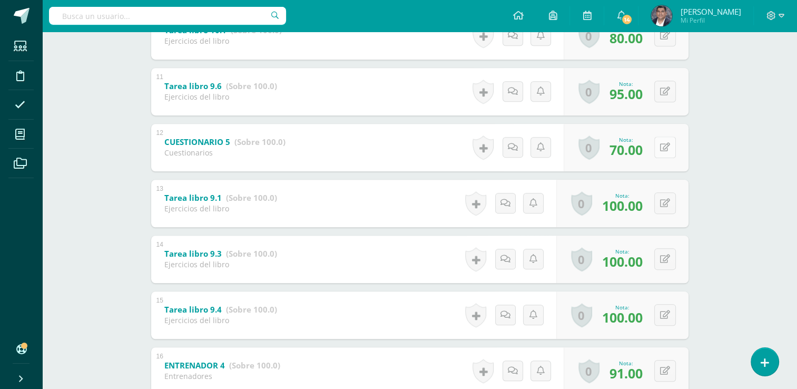
click at [661, 146] on button at bounding box center [665, 147] width 22 height 22
type input "85"
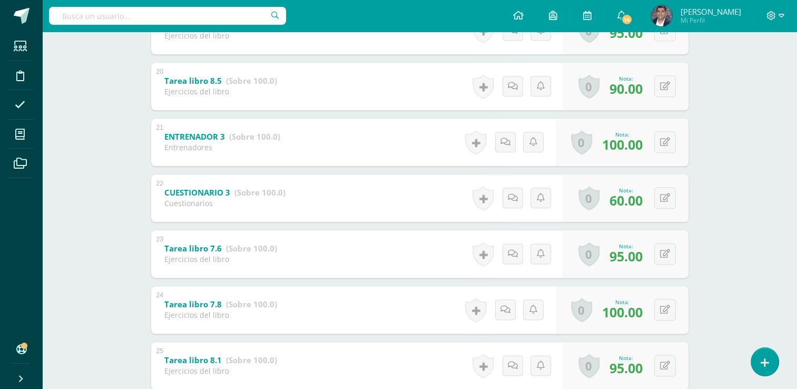
scroll to position [1280, 0]
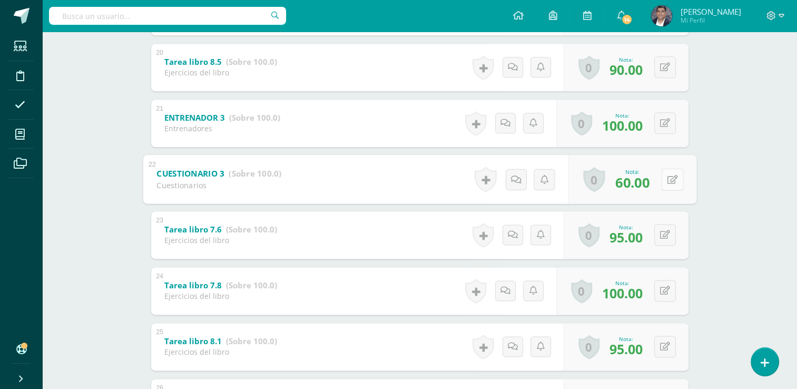
click at [669, 174] on button at bounding box center [672, 179] width 22 height 22
type input "70"
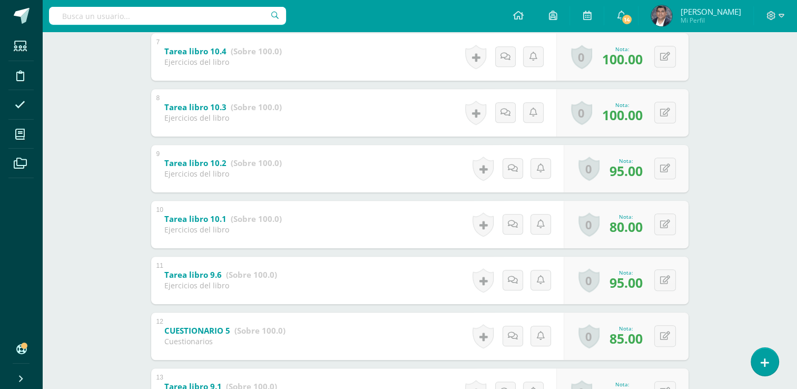
scroll to position [263, 0]
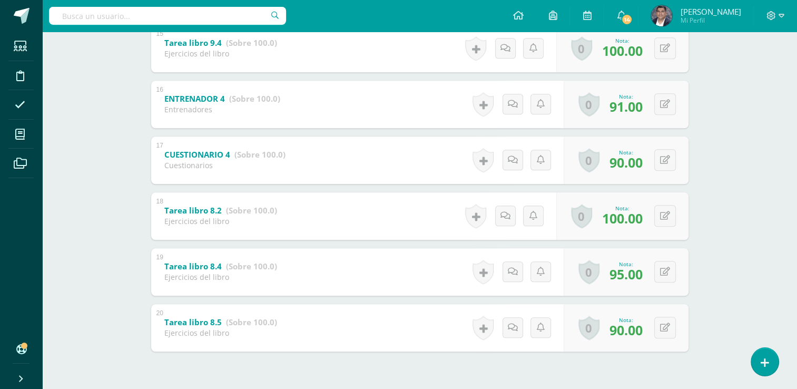
scroll to position [1048, 0]
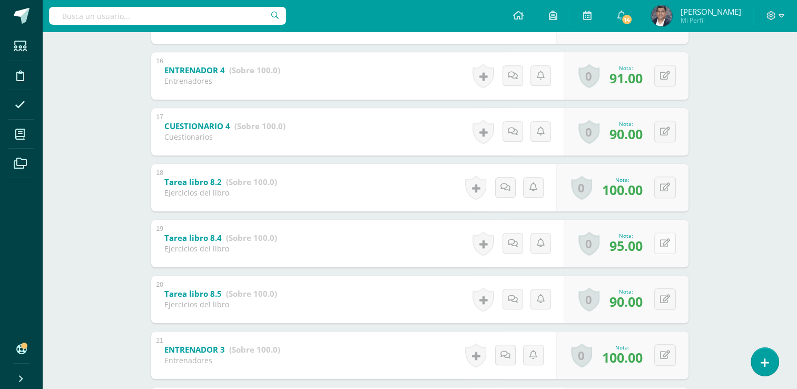
click at [667, 247] on button at bounding box center [665, 243] width 22 height 22
type input "100"
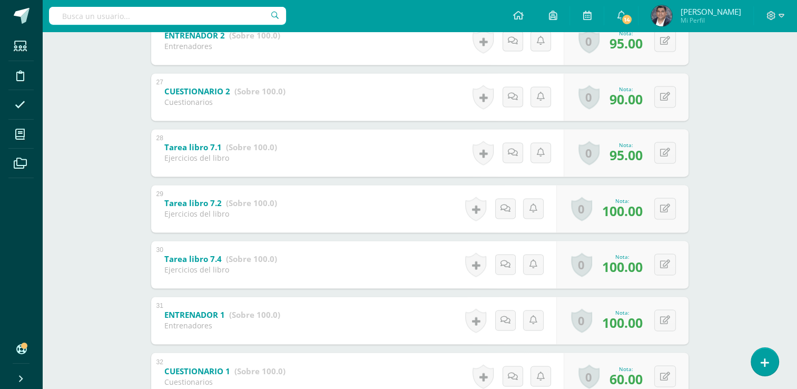
scroll to position [1721, 0]
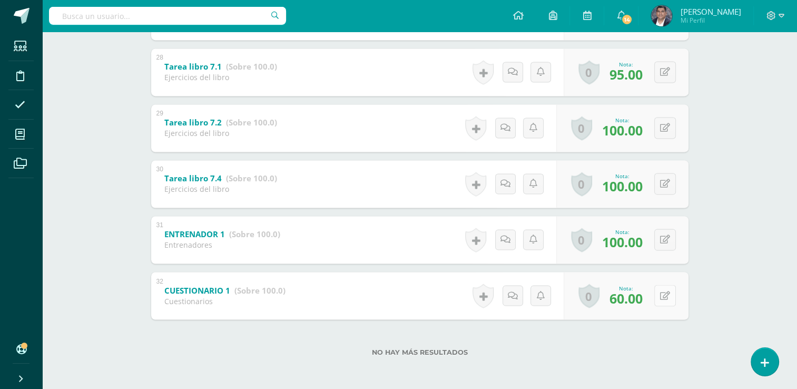
click at [668, 298] on icon at bounding box center [665, 295] width 10 height 9
type input "70"
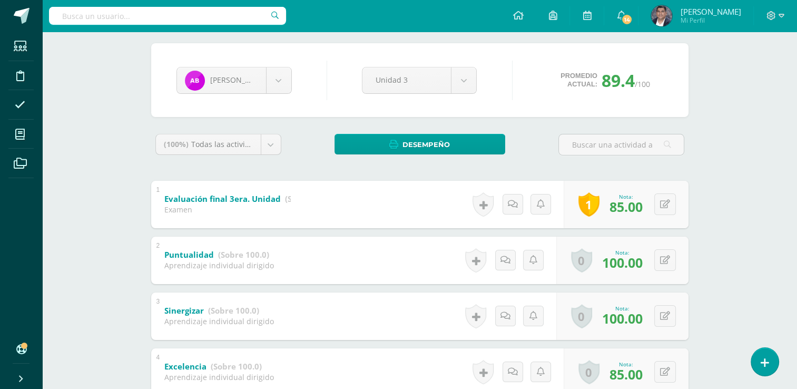
scroll to position [0, 0]
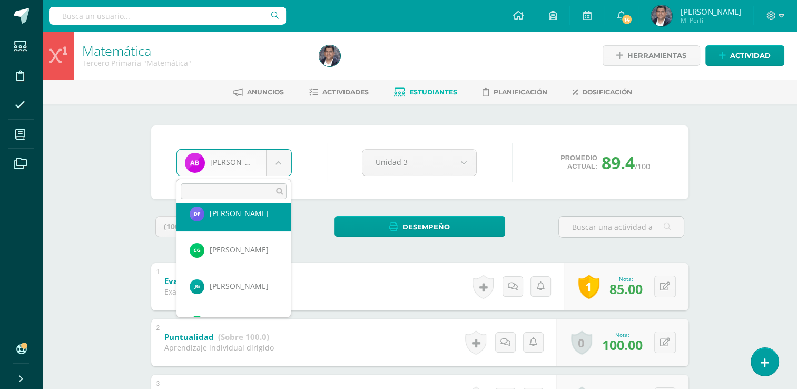
scroll to position [150, 0]
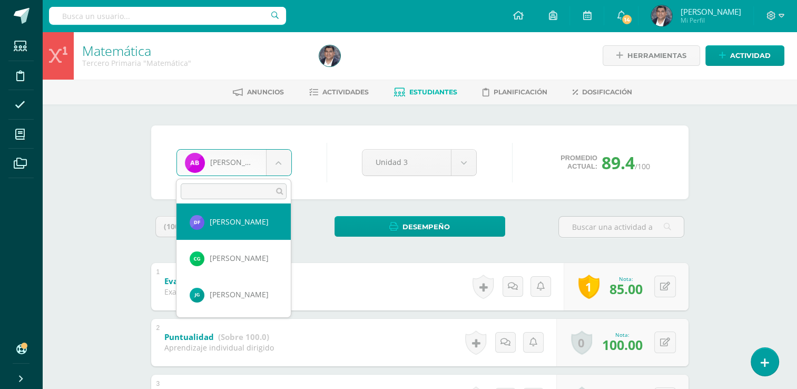
select select "445"
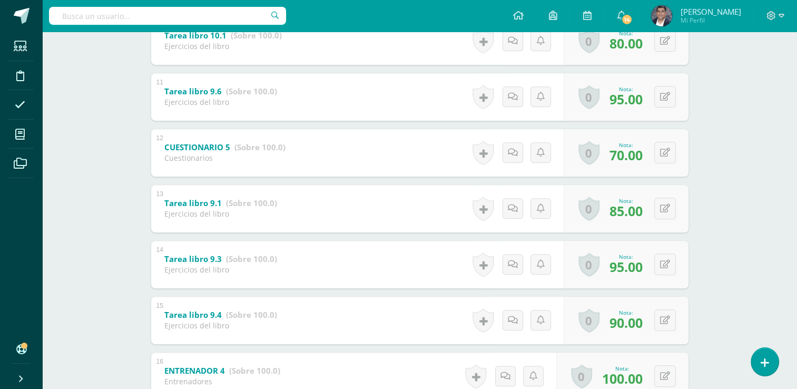
scroll to position [753, 0]
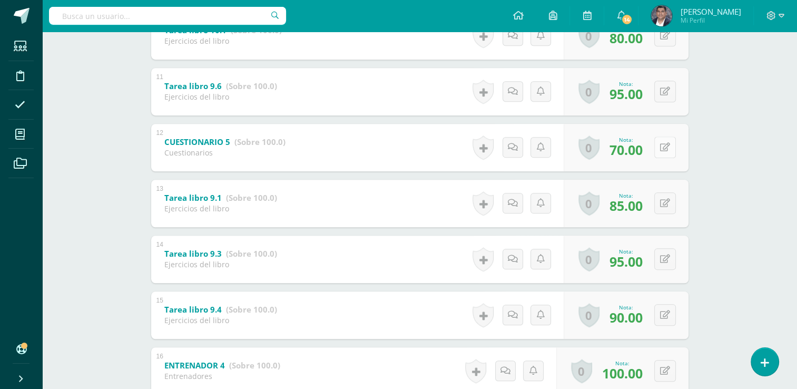
click at [661, 148] on button at bounding box center [665, 147] width 22 height 22
type input "80"
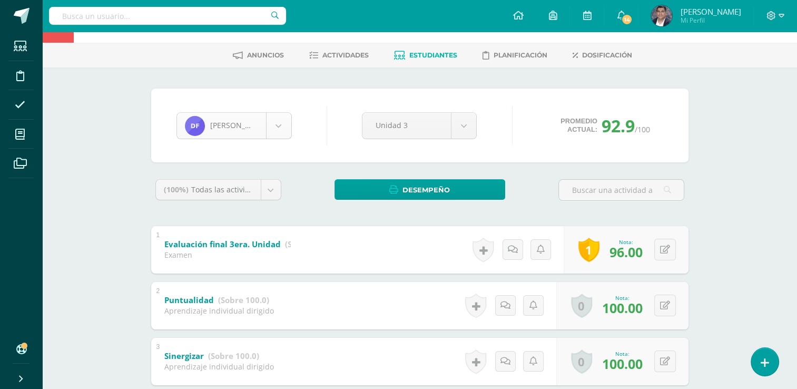
scroll to position [0, 0]
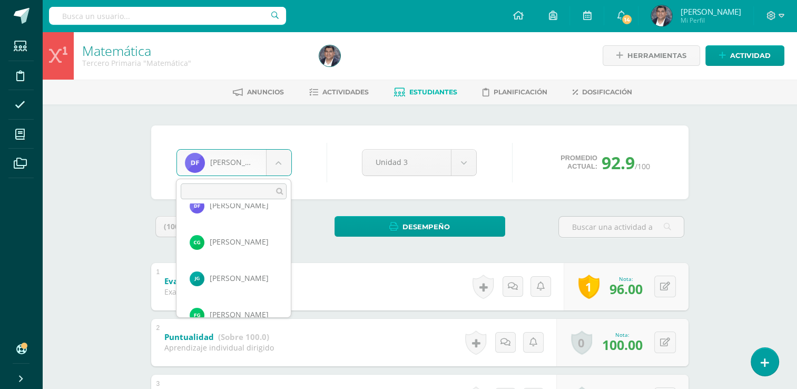
scroll to position [177, 0]
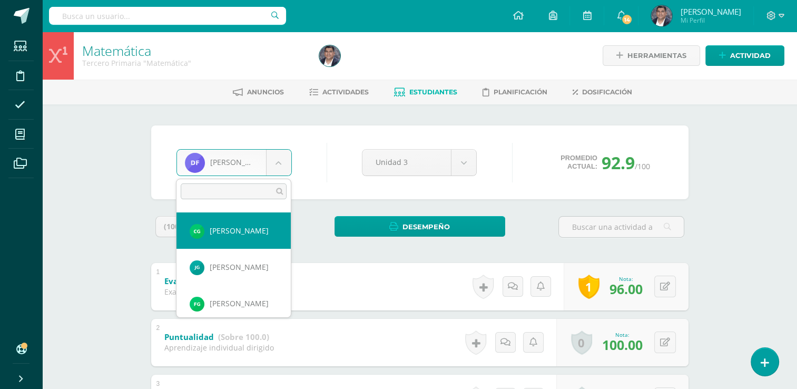
select select "438"
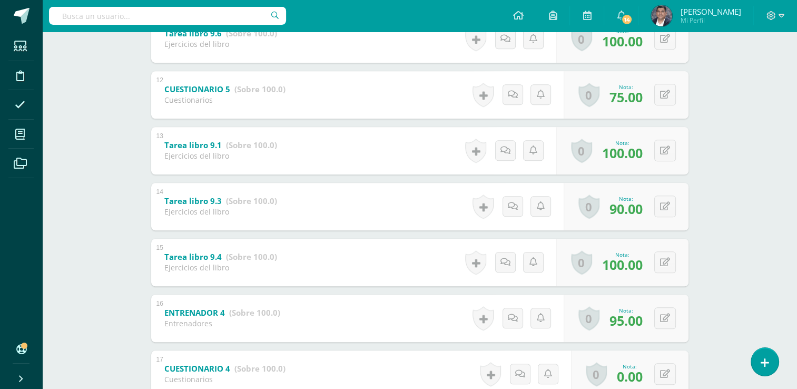
scroll to position [911, 0]
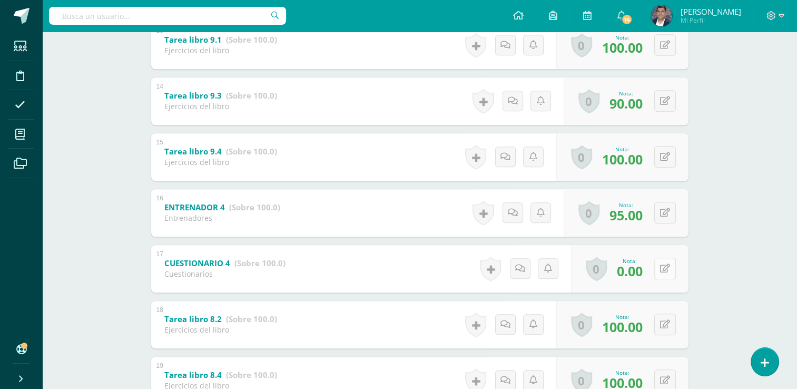
click at [672, 266] on button at bounding box center [665, 268] width 22 height 22
type input "60"
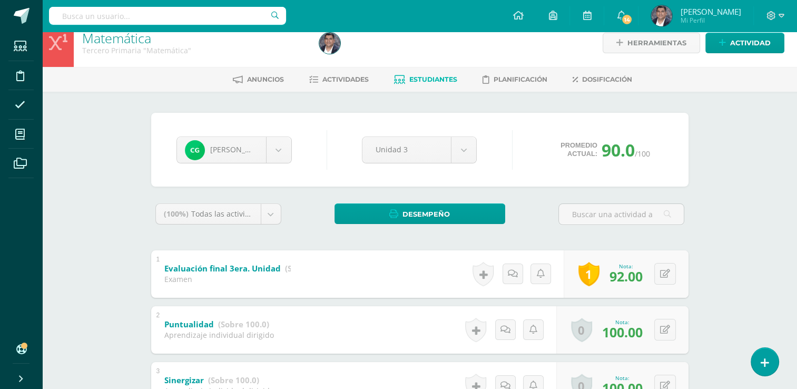
scroll to position [0, 0]
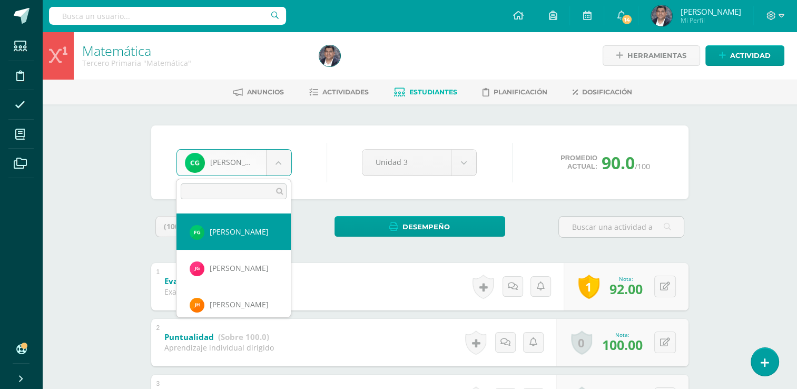
scroll to position [266, 0]
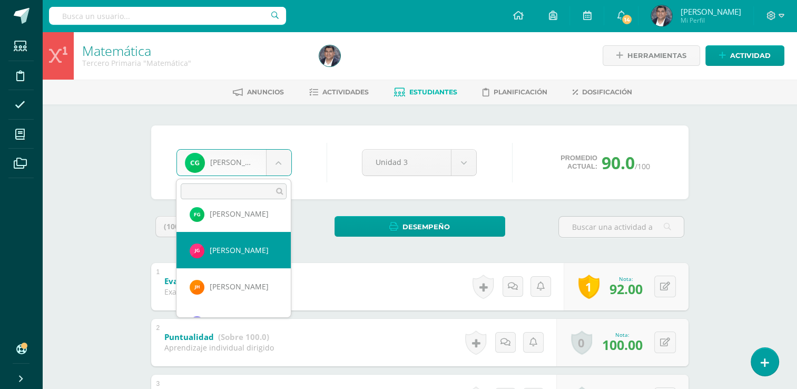
select select "213"
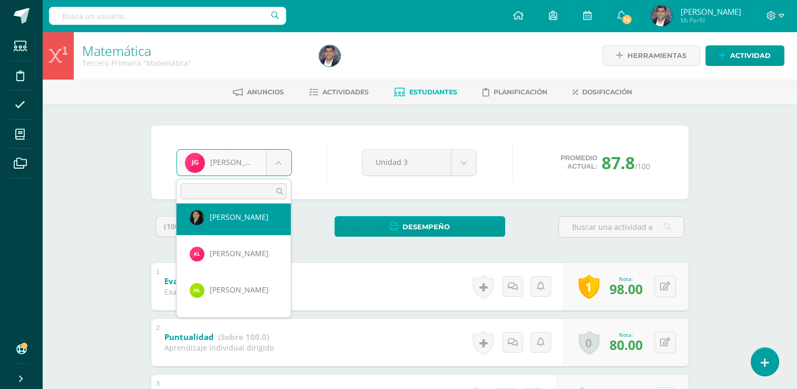
scroll to position [432, 0]
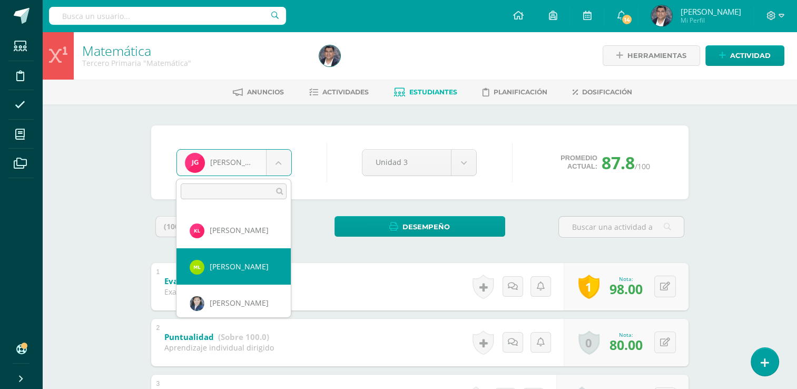
select select "553"
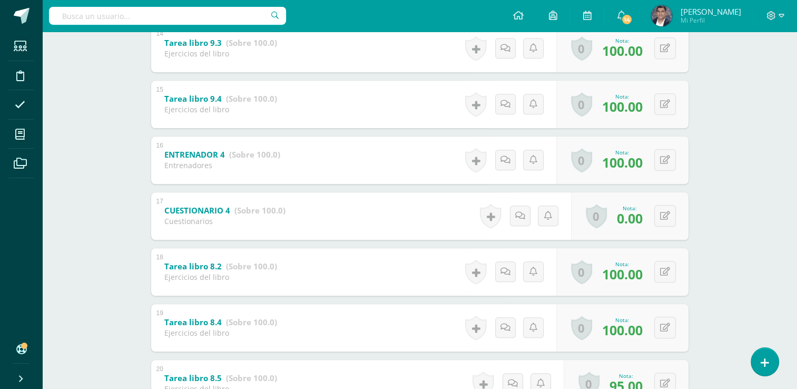
scroll to position [1016, 0]
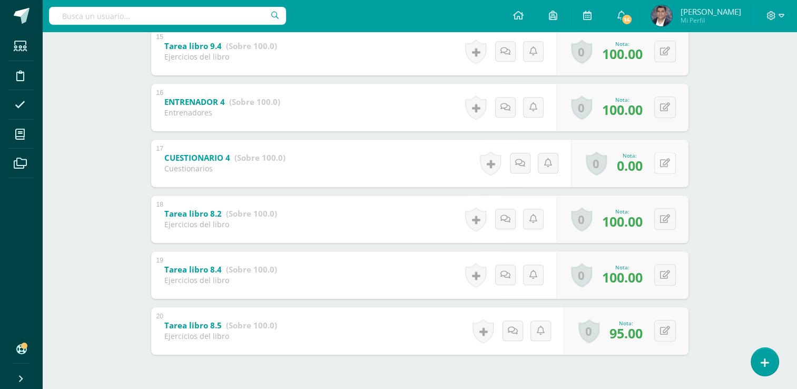
click at [661, 157] on button at bounding box center [665, 163] width 22 height 22
type input "60"
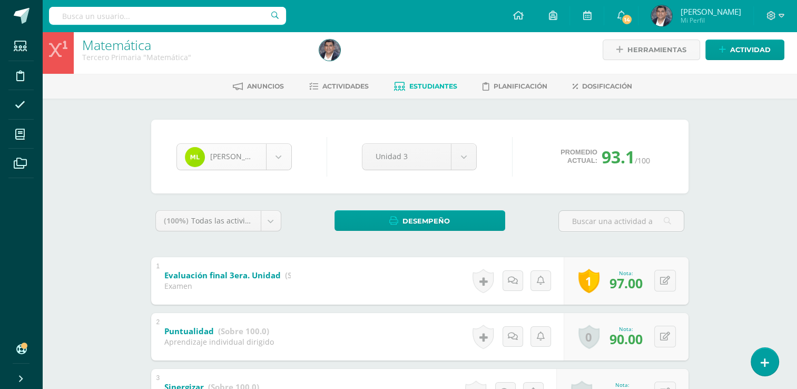
scroll to position [0, 0]
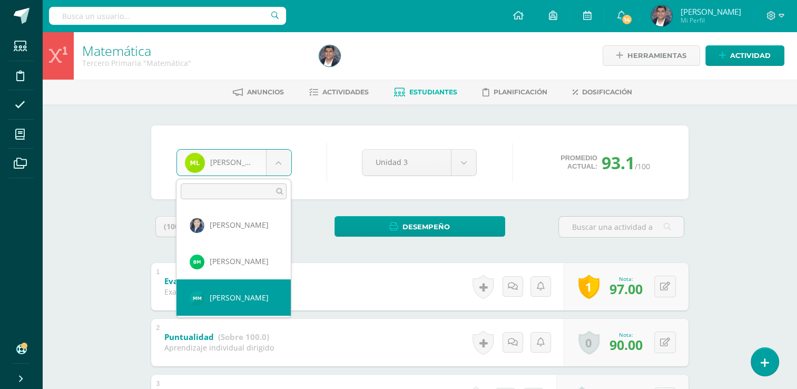
scroll to position [526, 0]
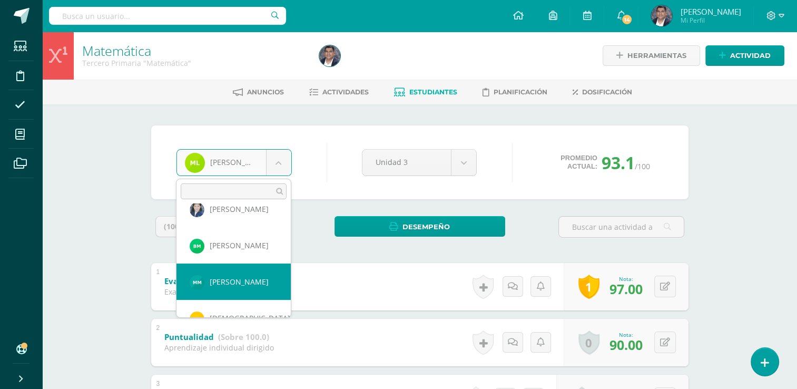
select select "442"
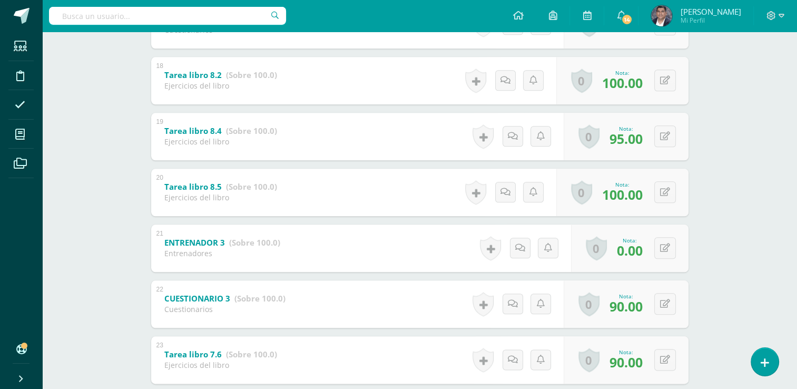
scroll to position [1158, 0]
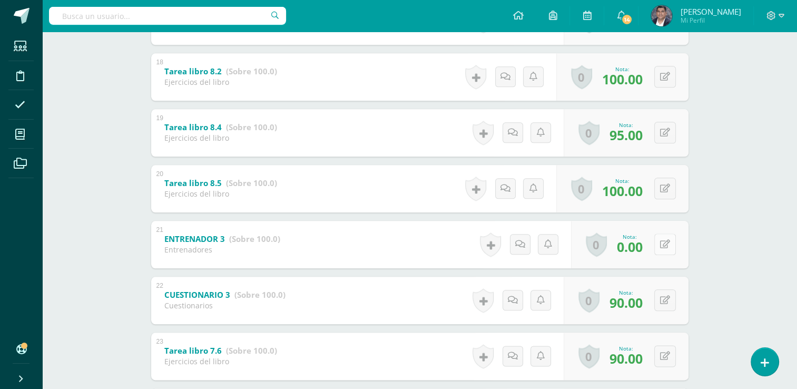
click at [657, 242] on div "0 [GEOGRAPHIC_DATA] Logros obtenidos Aún no hay logros agregados Nota: 0.00" at bounding box center [629, 244] width 117 height 47
click at [662, 242] on button at bounding box center [672, 244] width 22 height 22
type input "60"
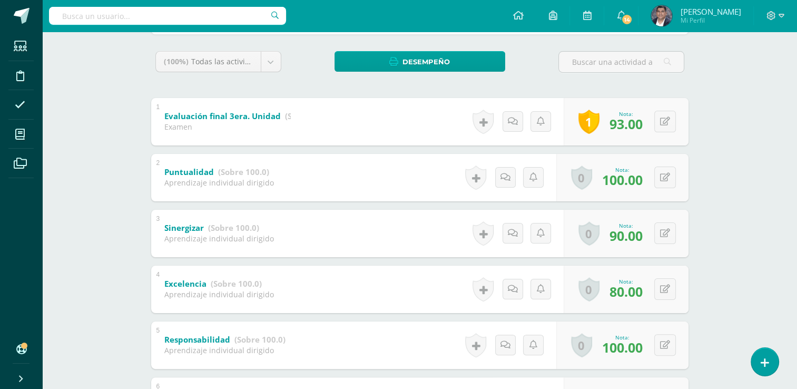
scroll to position [53, 0]
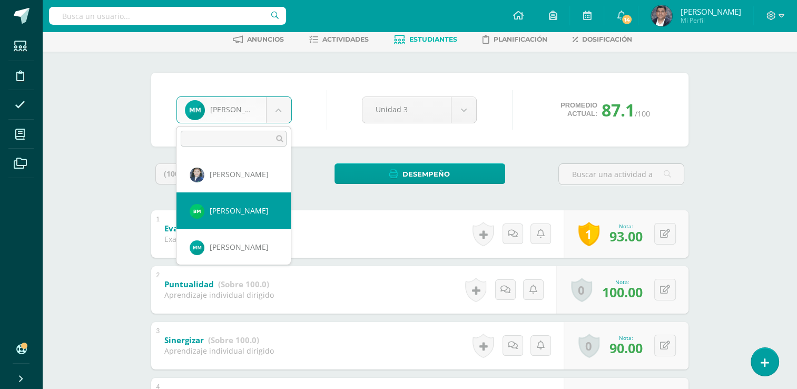
scroll to position [560, 0]
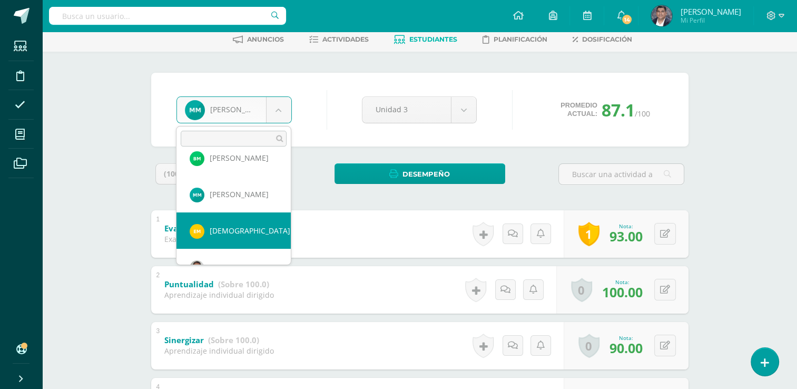
select select "587"
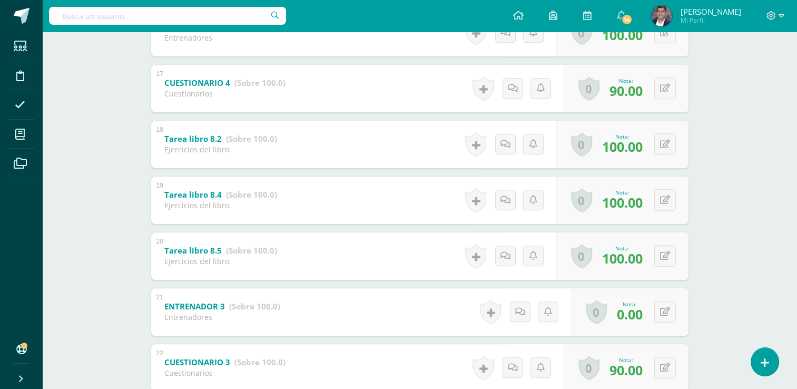
scroll to position [1106, 0]
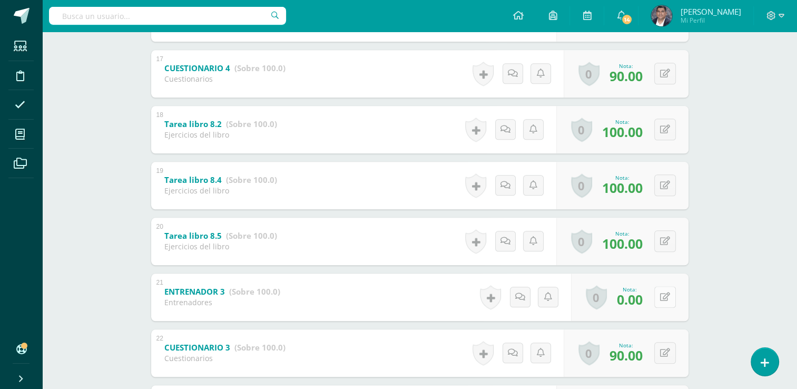
click at [658, 299] on div "0 [GEOGRAPHIC_DATA] Logros obtenidos Aún no hay logros agregados Nota: 0.00" at bounding box center [629, 296] width 117 height 47
click at [677, 299] on button at bounding box center [672, 297] width 22 height 22
type input "60"
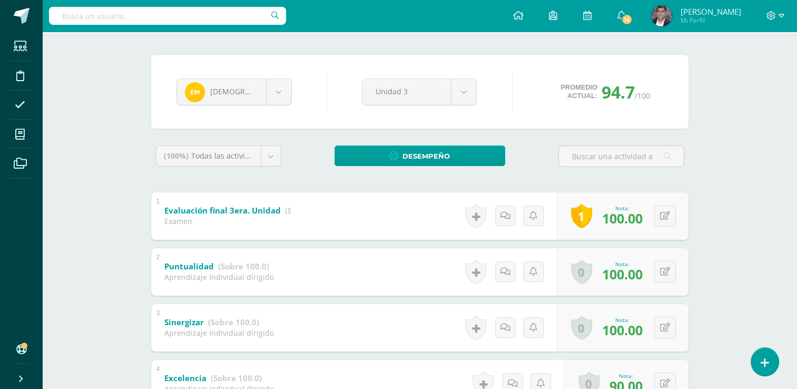
scroll to position [53, 0]
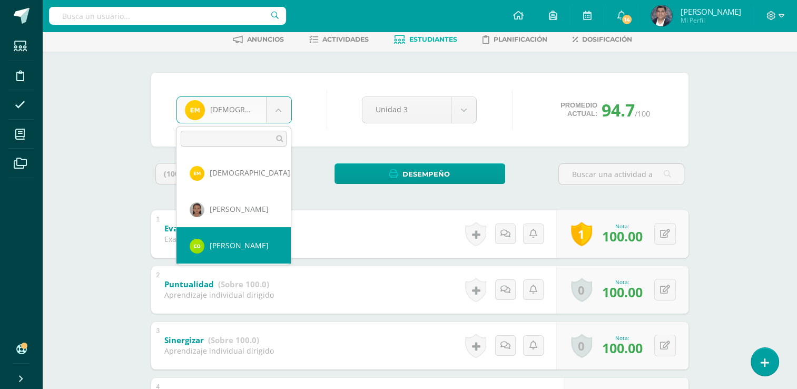
scroll to position [671, 0]
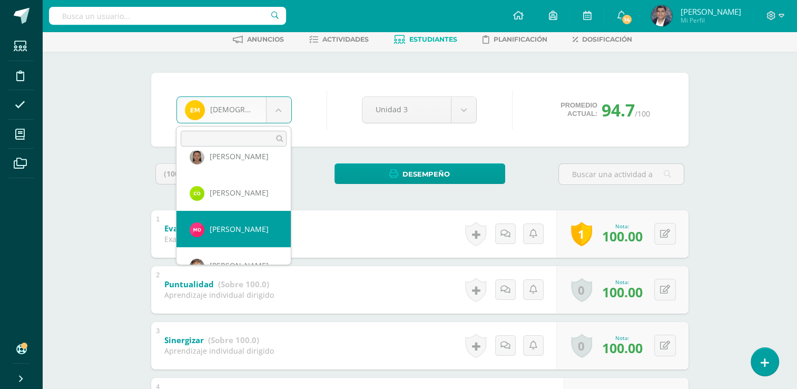
select select "674"
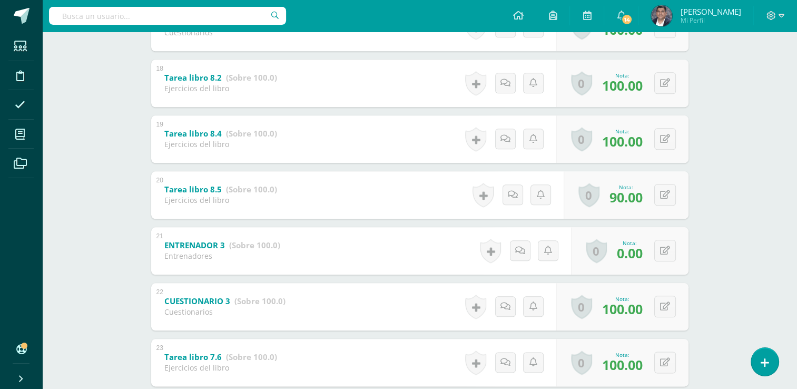
scroll to position [1153, 0]
click at [659, 246] on button at bounding box center [665, 250] width 22 height 22
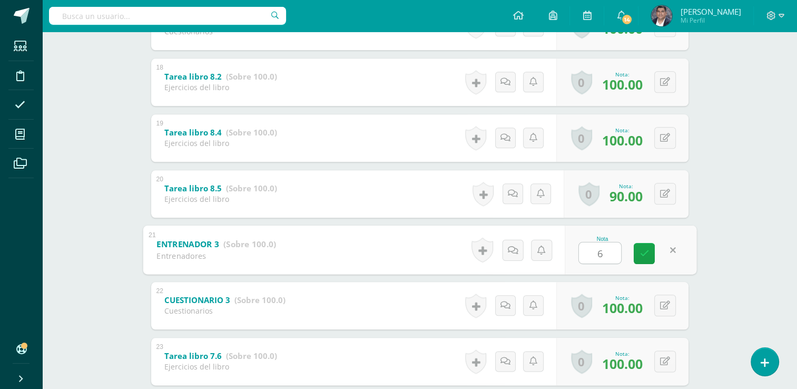
type input "60"
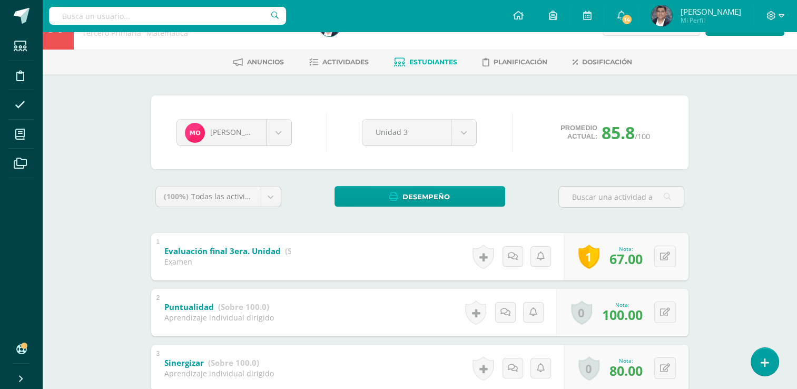
scroll to position [0, 0]
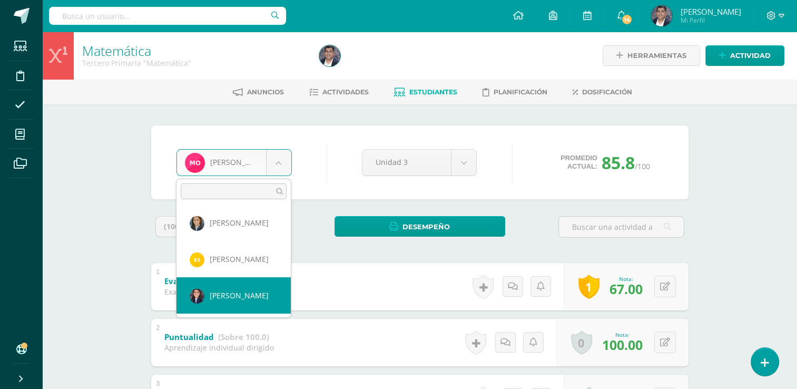
select select "481"
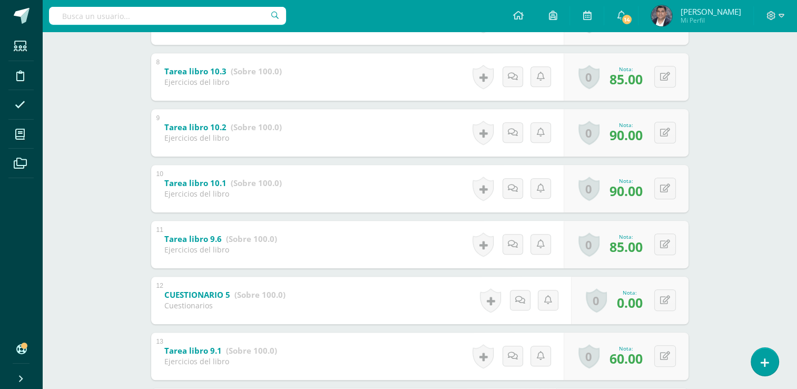
scroll to position [632, 0]
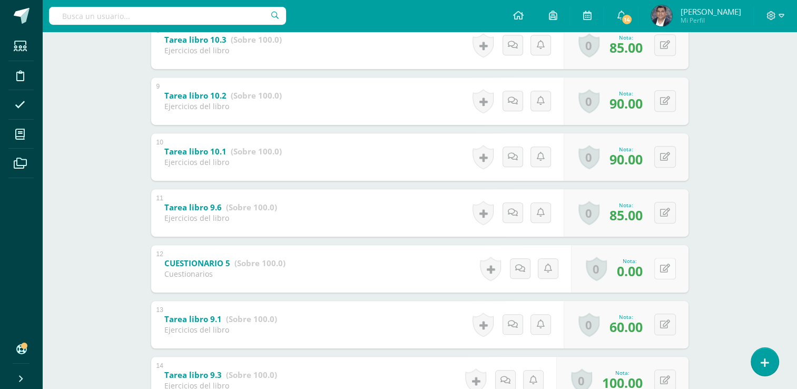
click at [663, 269] on button at bounding box center [665, 268] width 22 height 22
type input "70"
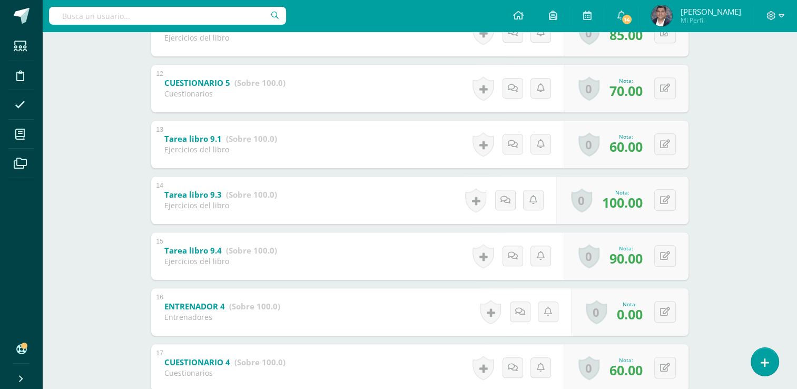
scroll to position [843, 0]
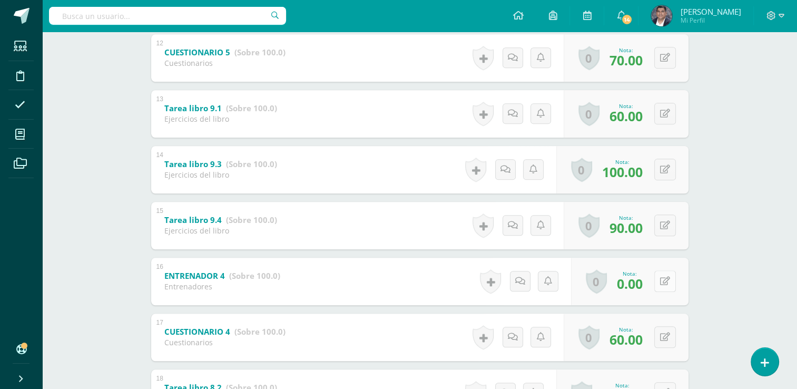
click at [660, 281] on button at bounding box center [665, 281] width 22 height 22
type input "70"
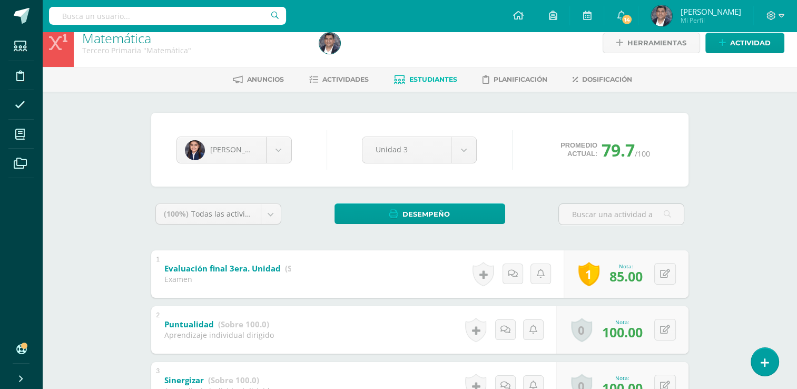
scroll to position [0, 0]
